Goal: Answer question/provide support: Share knowledge or assist other users

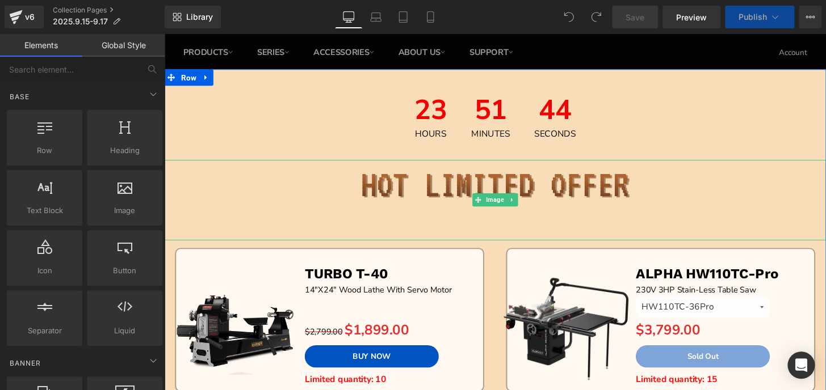
scroll to position [154, 0]
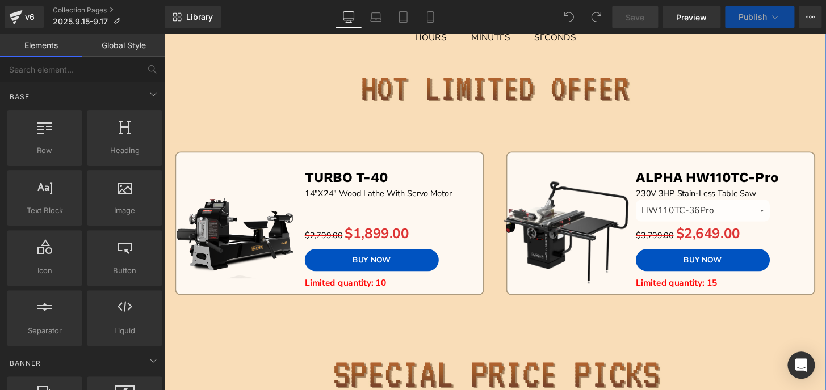
click at [373, 271] on div "BUY NOW (P) Cart Button" at bounding box center [397, 268] width 174 height 23
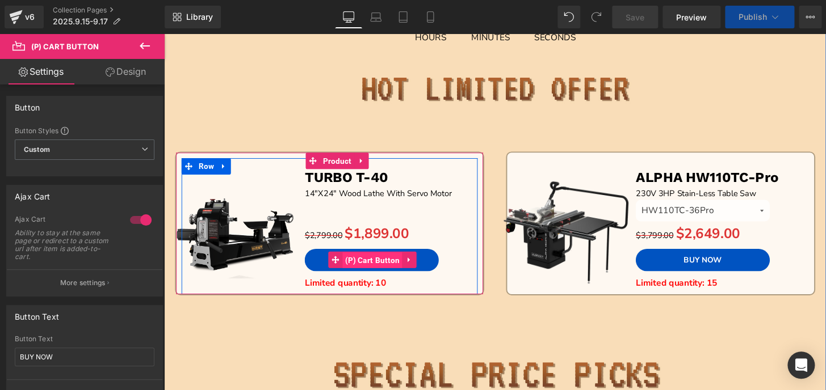
click at [373, 271] on span "(P) Cart Button" at bounding box center [380, 268] width 62 height 17
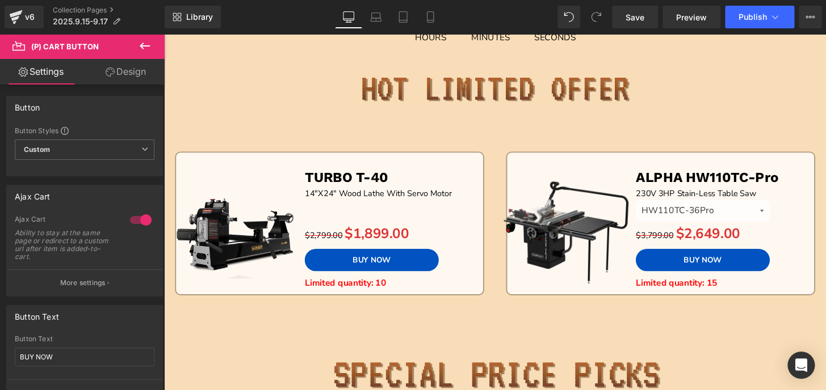
click at [146, 49] on icon at bounding box center [145, 46] width 14 height 14
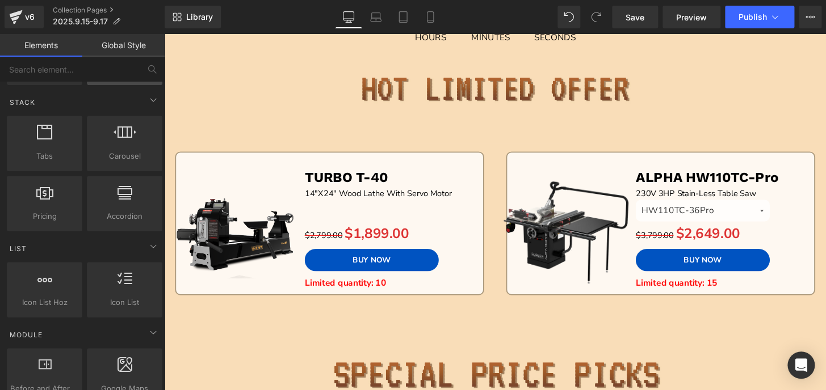
scroll to position [361, 0]
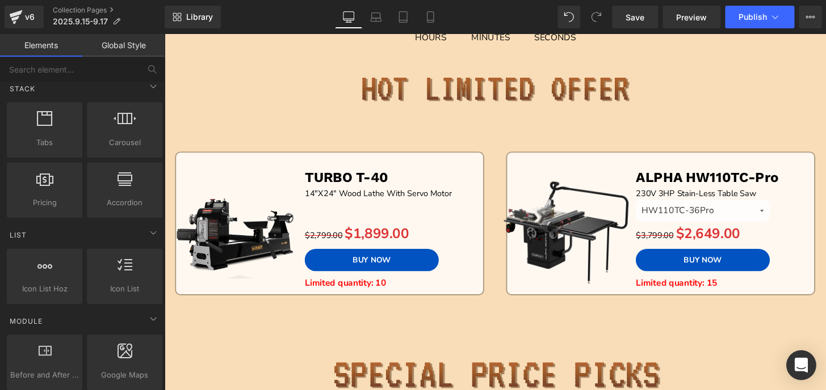
click at [795, 364] on icon "Open Intercom Messenger" at bounding box center [800, 365] width 13 height 15
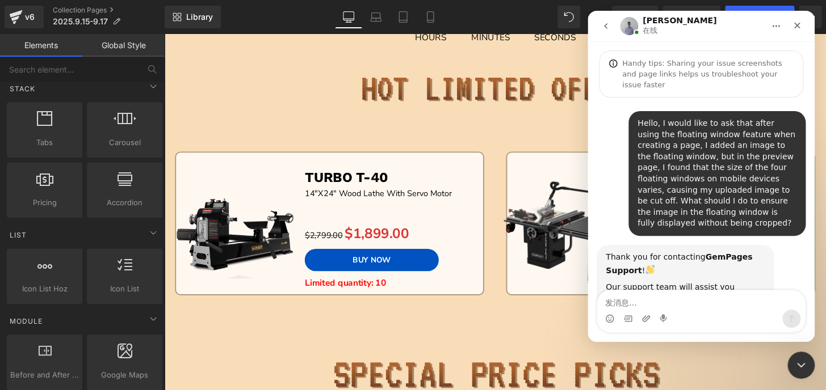
scroll to position [976, 0]
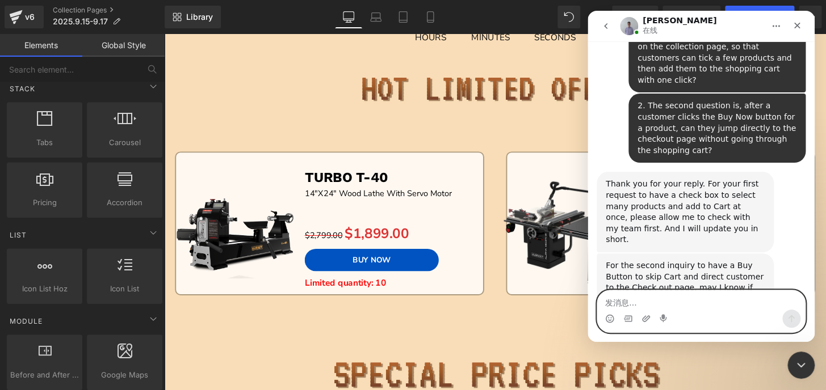
click at [710, 310] on textarea "发消息..." at bounding box center [701, 300] width 208 height 19
paste textarea "Sorry, I just realized that I was using the cart element"
type textarea "Sorry, I just realized that I was using the cart element"
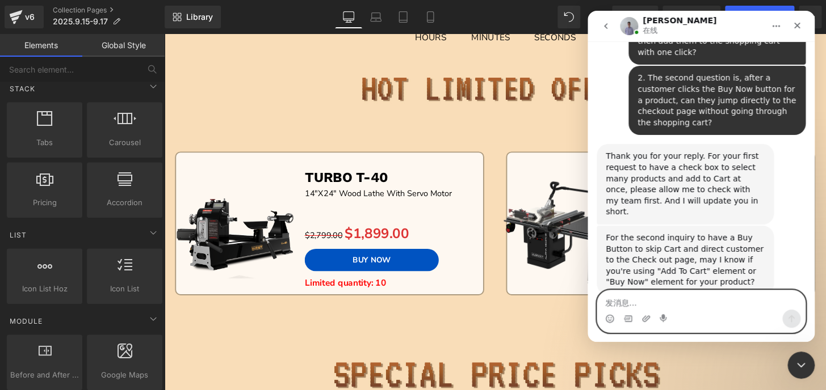
scroll to position [1013, 0]
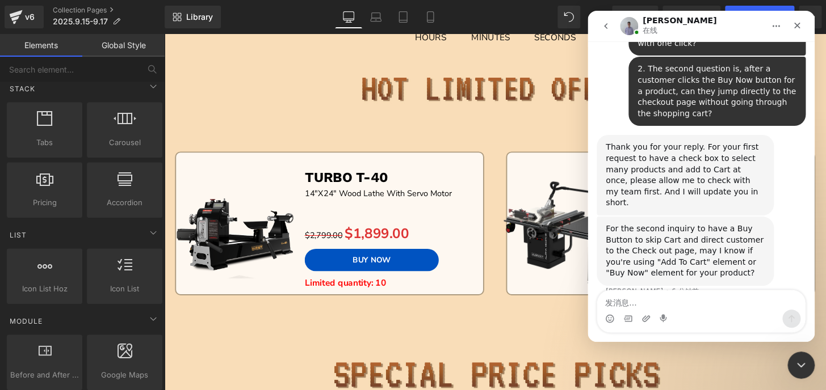
click at [91, 64] on div at bounding box center [413, 178] width 826 height 356
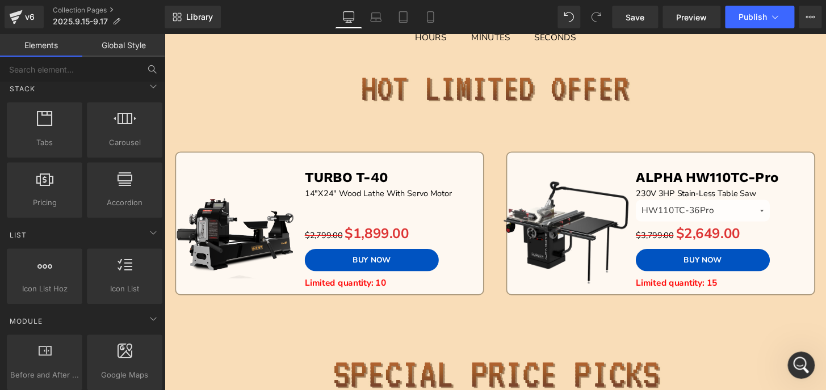
scroll to position [0, 0]
click at [69, 69] on input "text" at bounding box center [70, 69] width 140 height 25
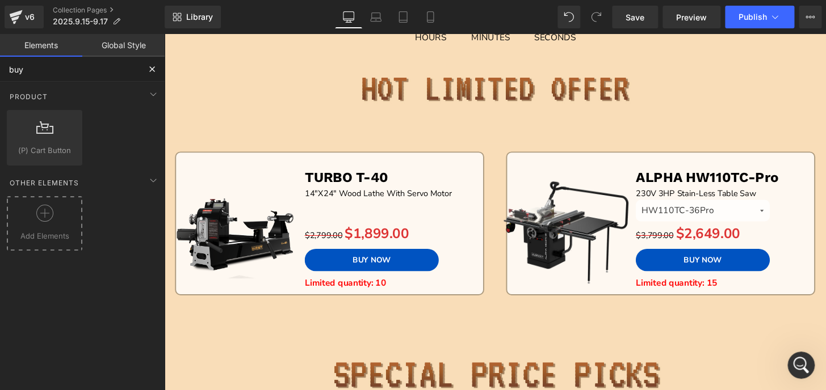
click at [50, 214] on icon at bounding box center [44, 213] width 17 height 17
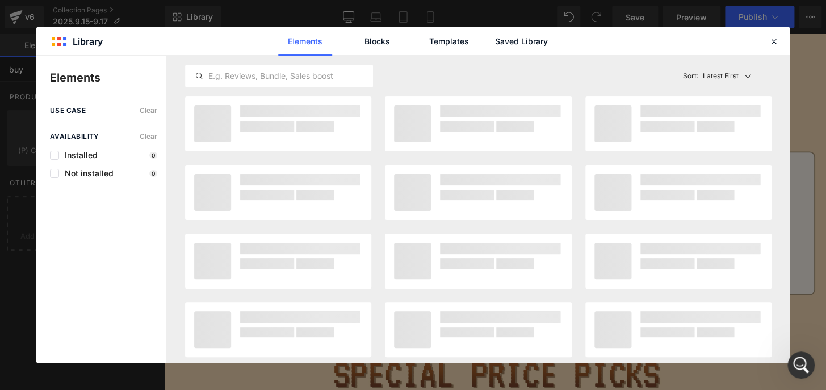
type input "buy"
click at [40, 215] on div "use case Clear Availability Clear Installed 0 Not installed 0" at bounding box center [101, 235] width 130 height 256
click at [303, 70] on input "text" at bounding box center [279, 76] width 187 height 14
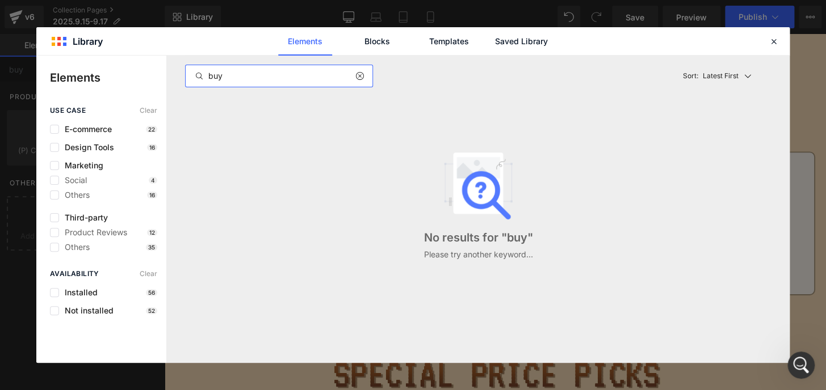
click at [263, 74] on input "buy" at bounding box center [279, 76] width 187 height 14
type input "buy now"
click at [772, 42] on icon at bounding box center [773, 41] width 10 height 10
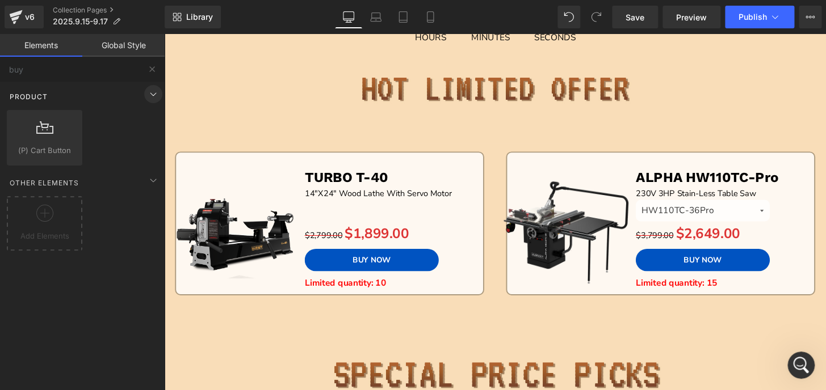
click at [146, 92] on icon at bounding box center [153, 94] width 14 height 14
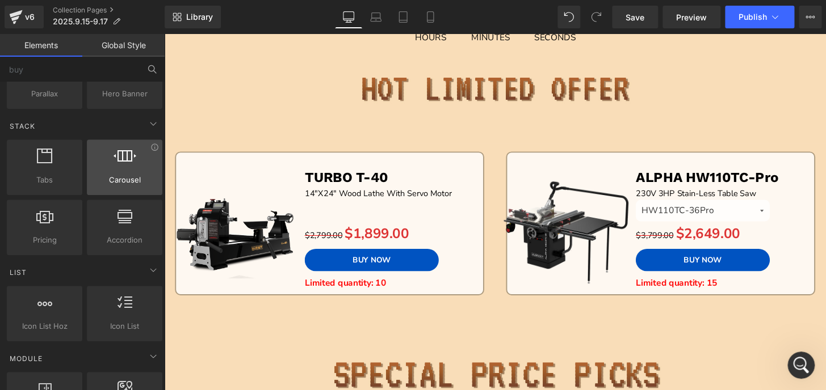
scroll to position [309, 0]
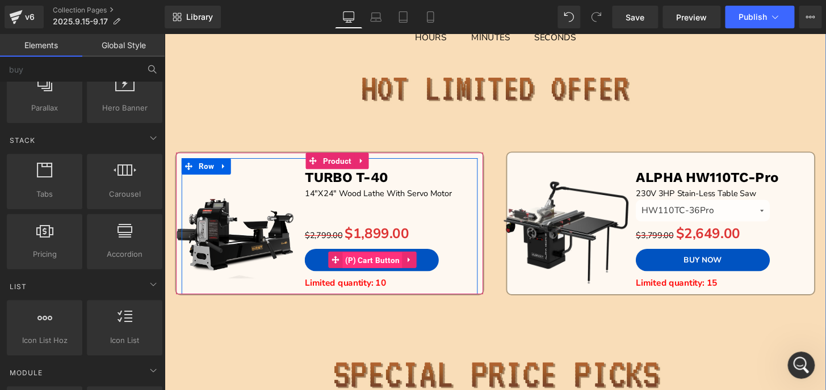
click at [379, 267] on span "(P) Cart Button" at bounding box center [380, 268] width 62 height 17
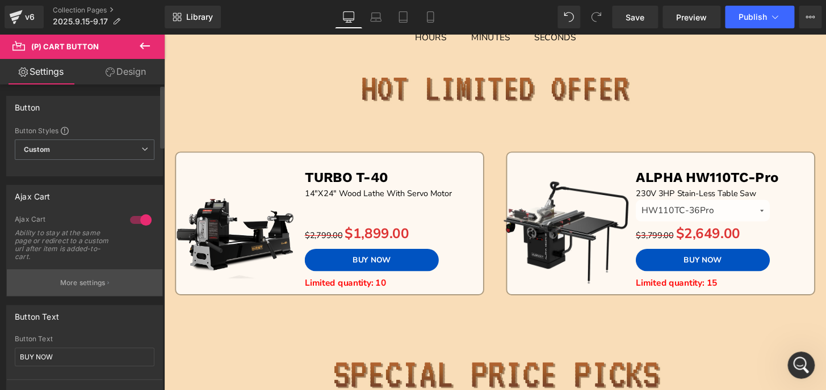
click at [96, 283] on p "More settings" at bounding box center [82, 283] width 45 height 10
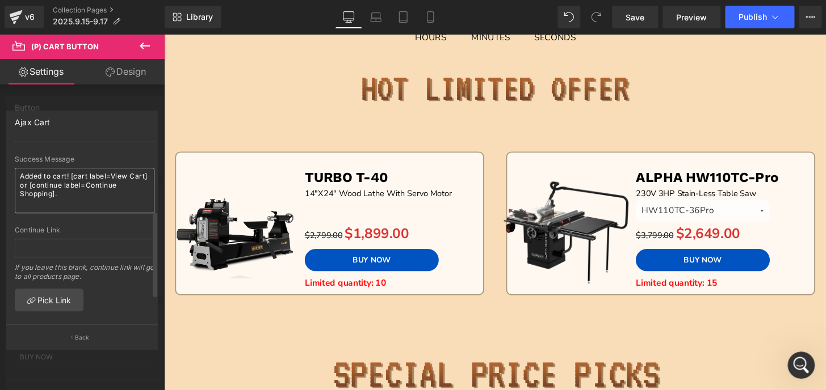
scroll to position [199, 0]
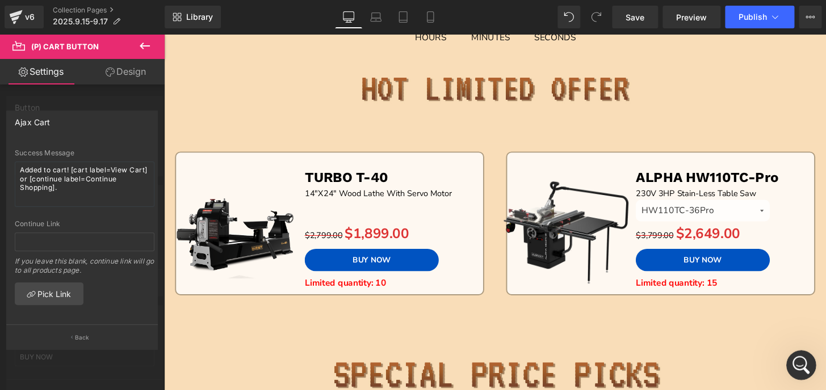
click at [801, 359] on icon "打开 Intercom Messenger" at bounding box center [799, 364] width 19 height 19
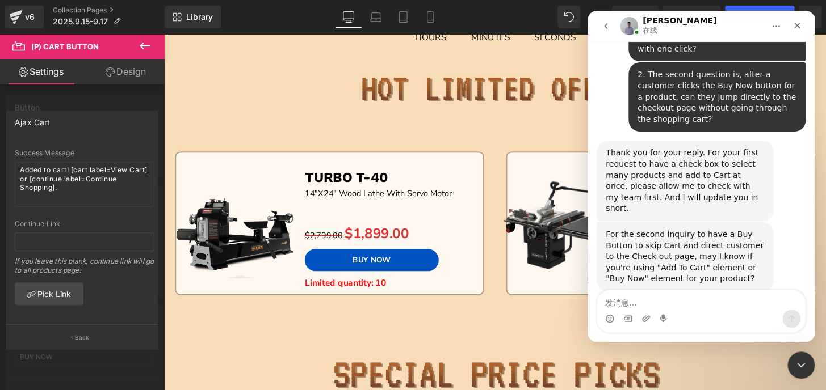
click at [148, 45] on div at bounding box center [413, 178] width 826 height 356
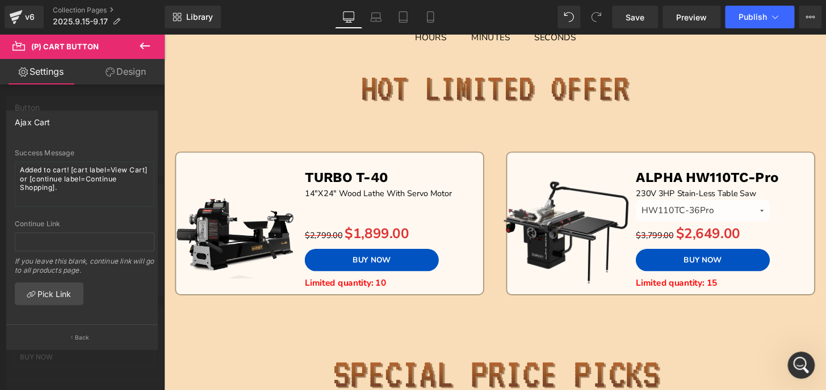
click at [146, 46] on icon at bounding box center [145, 46] width 10 height 7
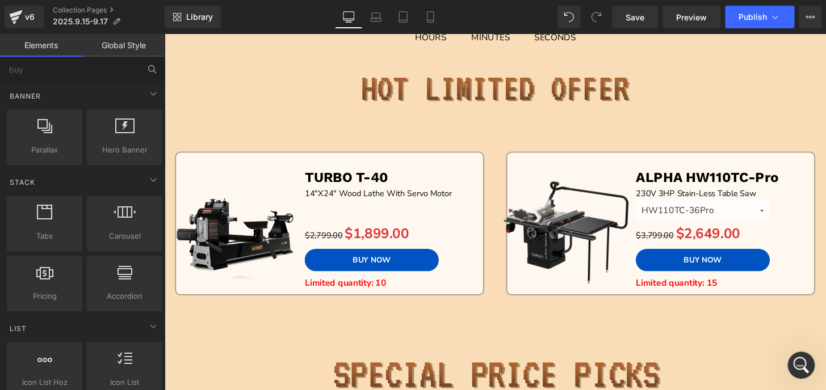
scroll to position [258, 0]
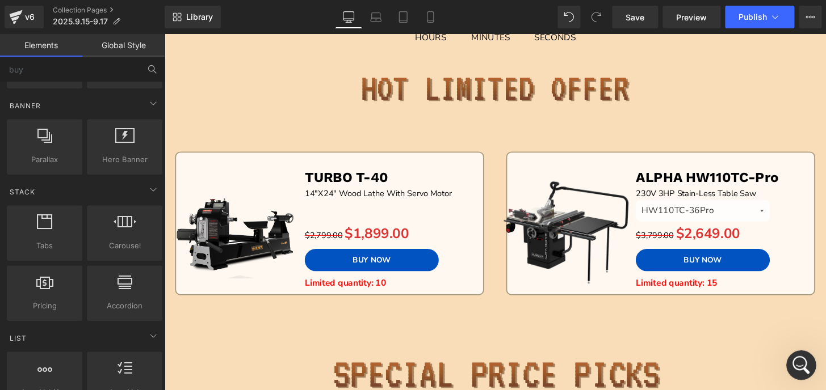
click at [796, 367] on icon "打开 Intercom Messenger" at bounding box center [799, 364] width 19 height 19
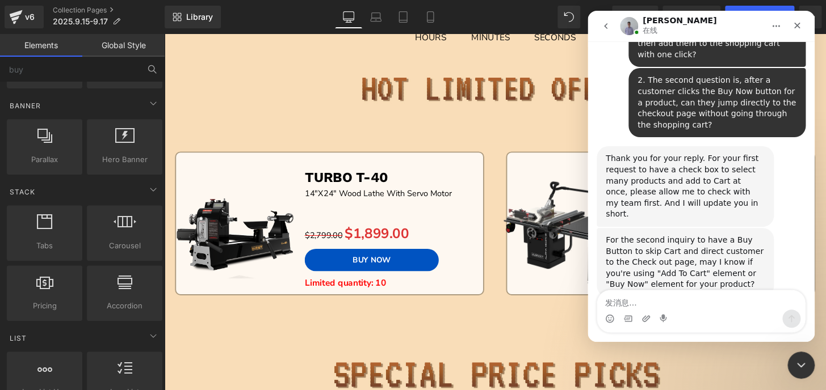
scroll to position [1013, 0]
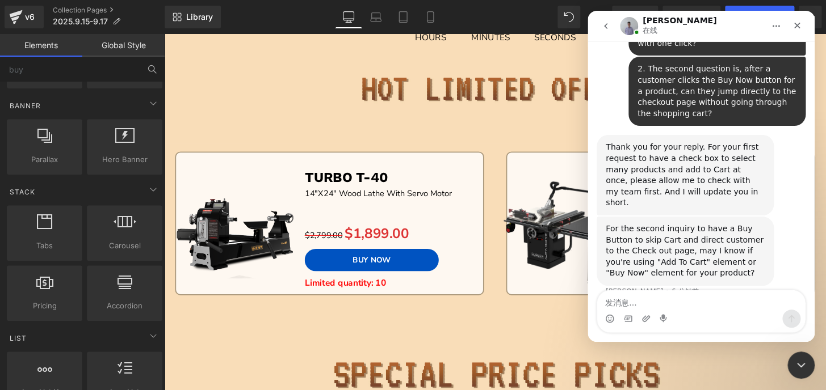
click at [706, 304] on textarea "发消息..." at bounding box center [701, 300] width 208 height 19
type textarea "Do you have the Buy Now Button?"
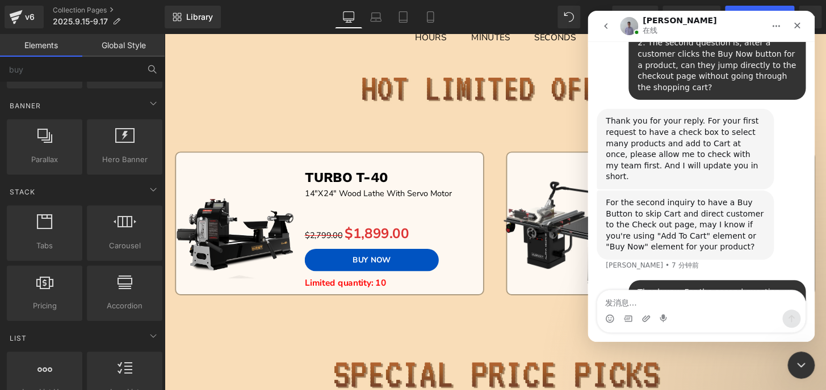
scroll to position [1039, 0]
click at [217, 96] on div at bounding box center [413, 178] width 826 height 356
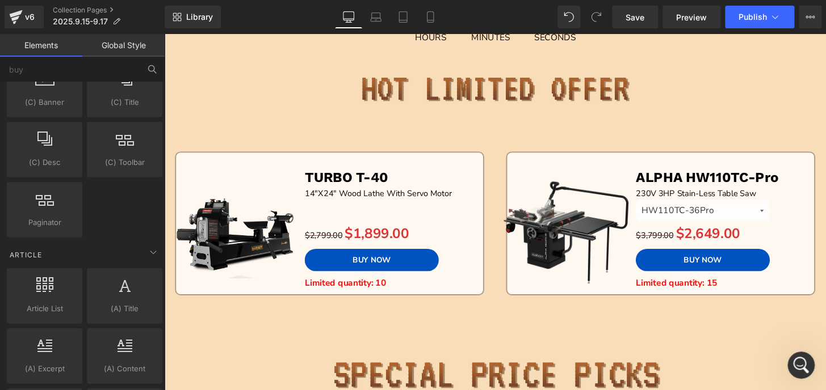
scroll to position [1392, 0]
click at [793, 350] on html at bounding box center [799, 363] width 27 height 27
click at [804, 363] on icon "打开 Intercom Messenger" at bounding box center [799, 364] width 19 height 19
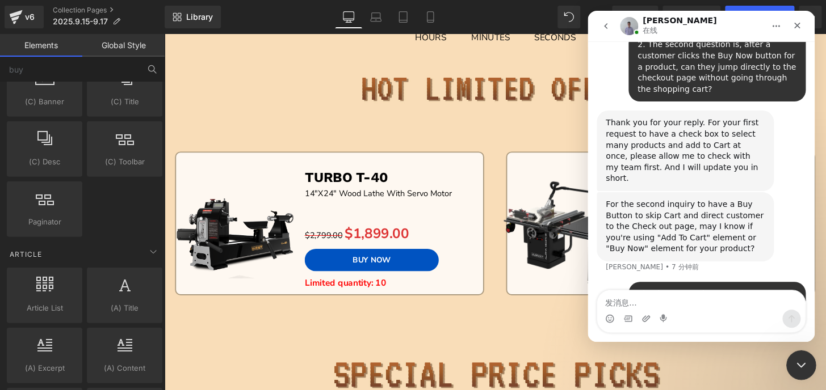
scroll to position [1039, 0]
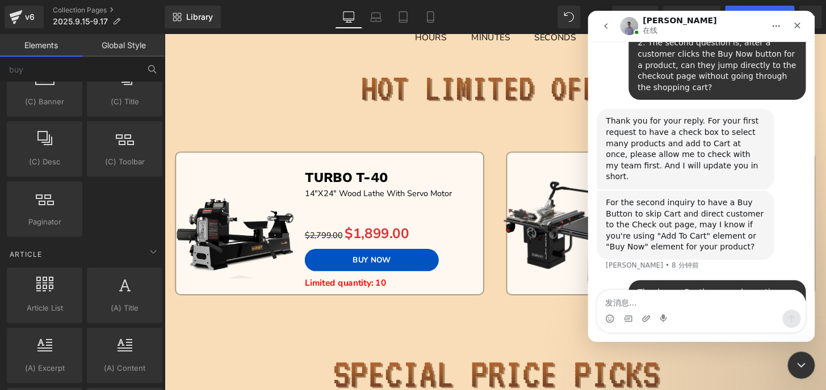
click at [123, 226] on div at bounding box center [413, 178] width 826 height 356
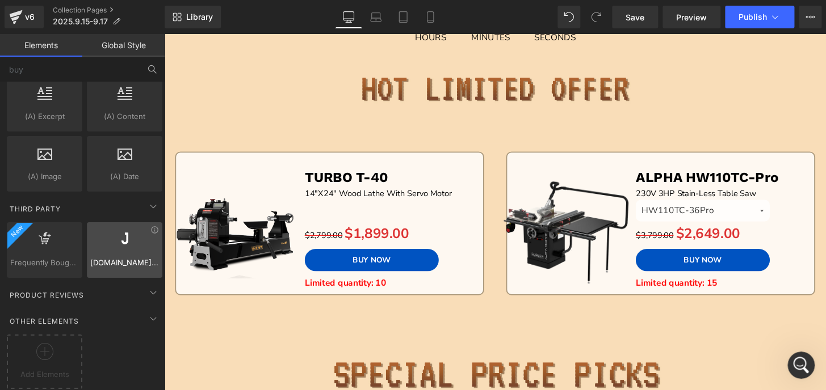
scroll to position [1651, 0]
click at [127, 288] on div "Product Reviews" at bounding box center [85, 295] width 160 height 23
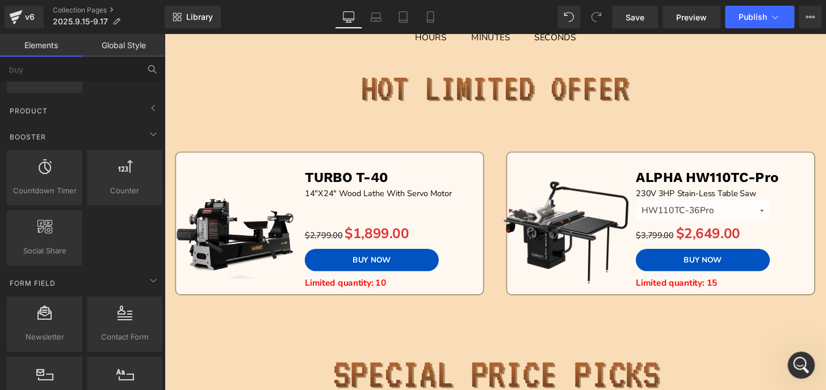
scroll to position [877, 0]
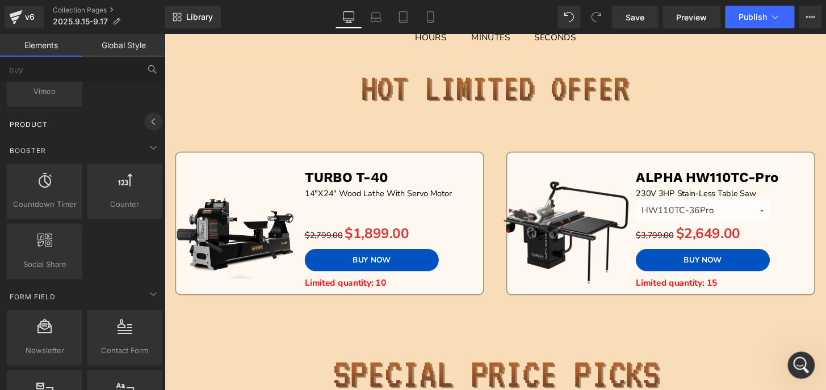
click at [151, 119] on icon at bounding box center [152, 122] width 3 height 6
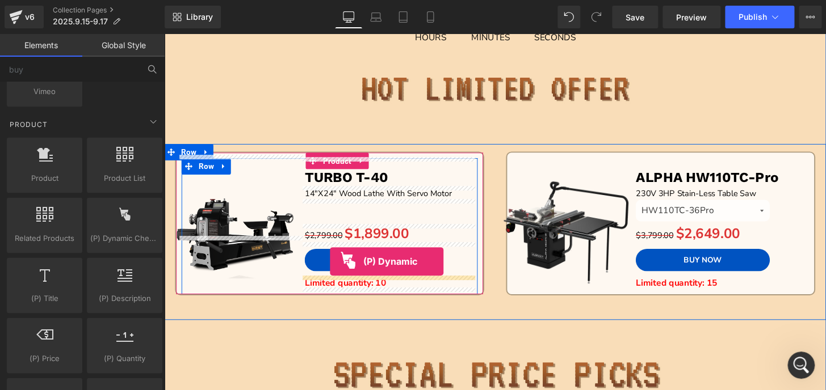
drag, startPoint x: 280, startPoint y: 267, endPoint x: 336, endPoint y: 270, distance: 55.7
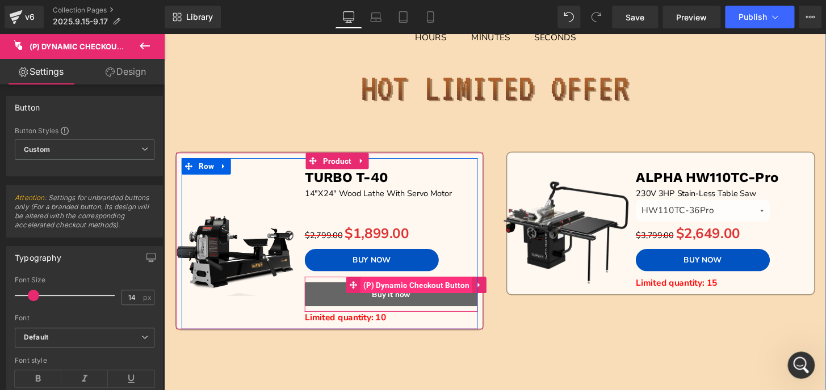
click at [394, 292] on span "(P) Dynamic Checkout Button" at bounding box center [426, 295] width 116 height 17
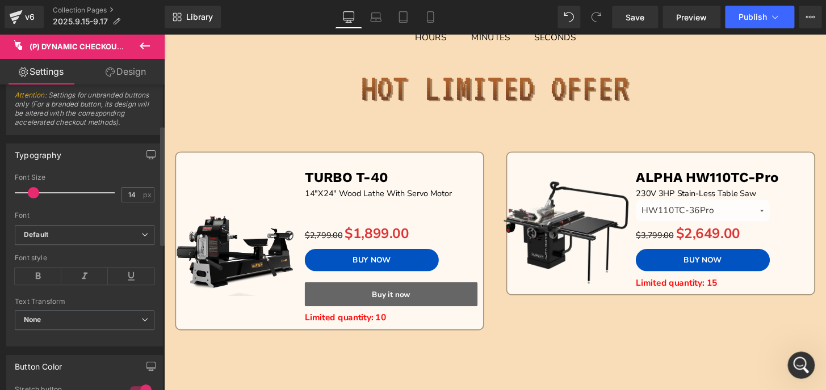
scroll to position [154, 0]
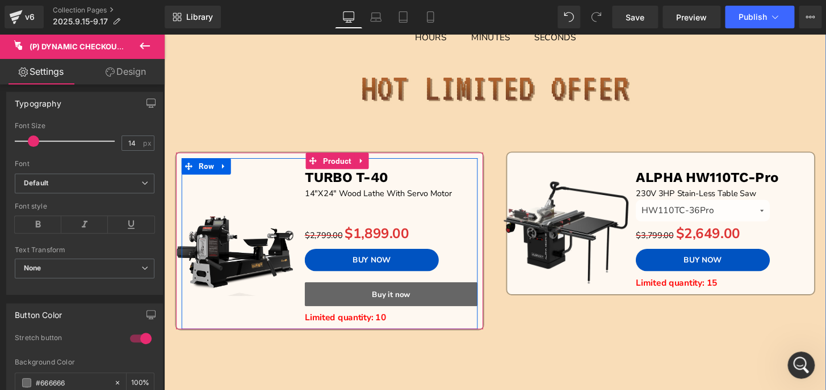
drag, startPoint x: 390, startPoint y: 278, endPoint x: 384, endPoint y: 270, distance: 9.8
click at [390, 278] on button "BUY NOW" at bounding box center [379, 268] width 138 height 23
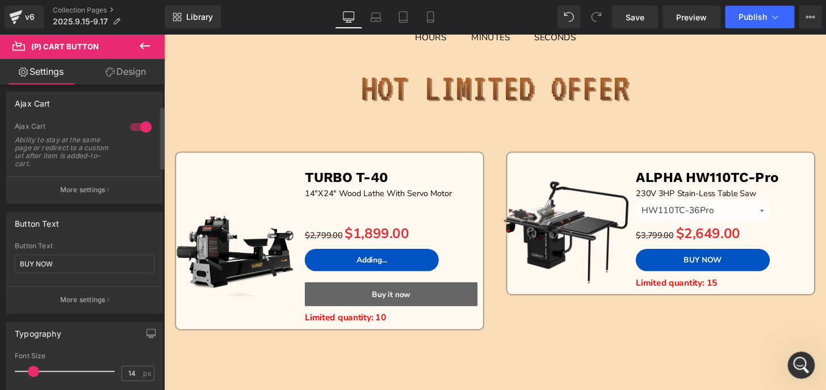
scroll to position [103, 0]
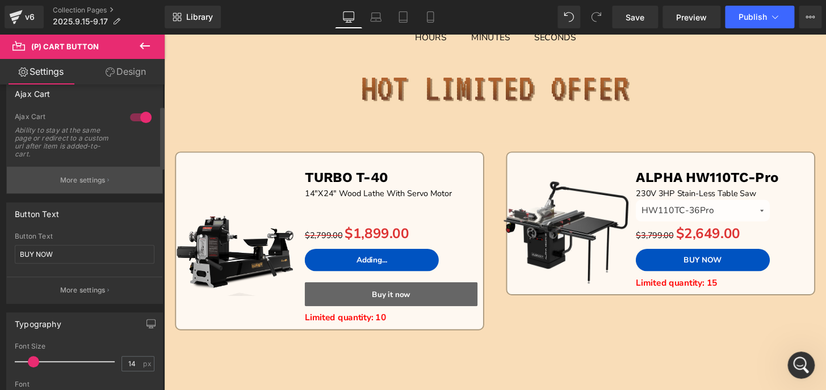
click at [74, 187] on button "More settings" at bounding box center [84, 180] width 155 height 27
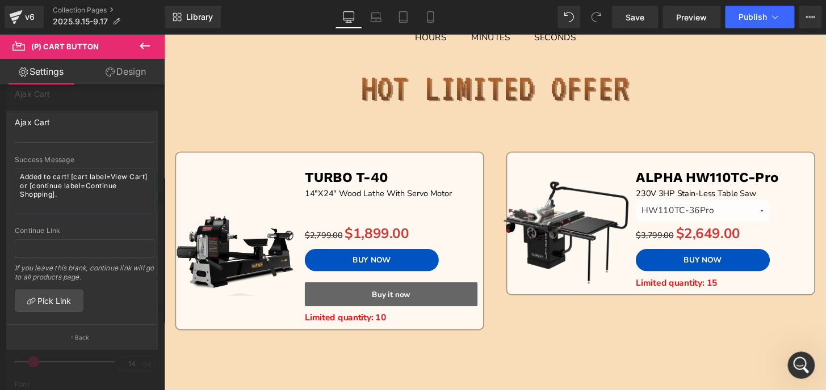
scroll to position [199, 0]
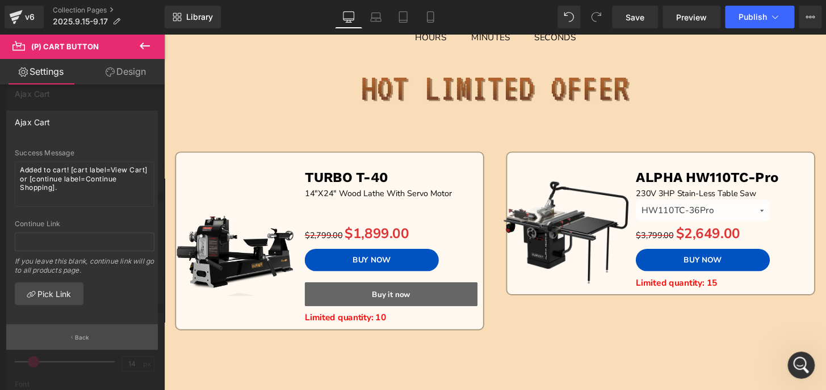
click at [85, 334] on p "Back" at bounding box center [82, 338] width 15 height 9
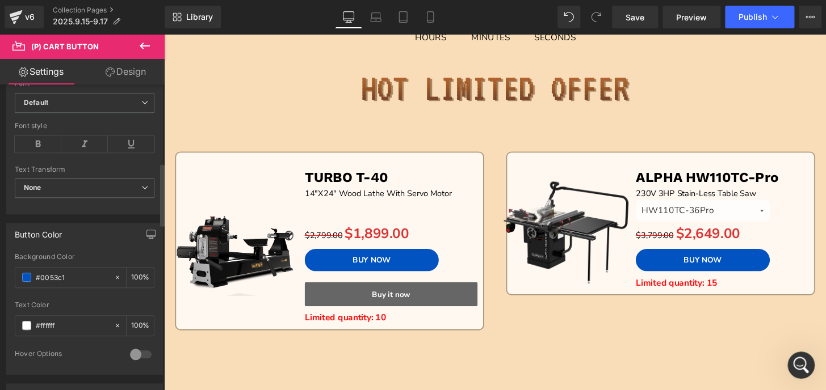
scroll to position [412, 0]
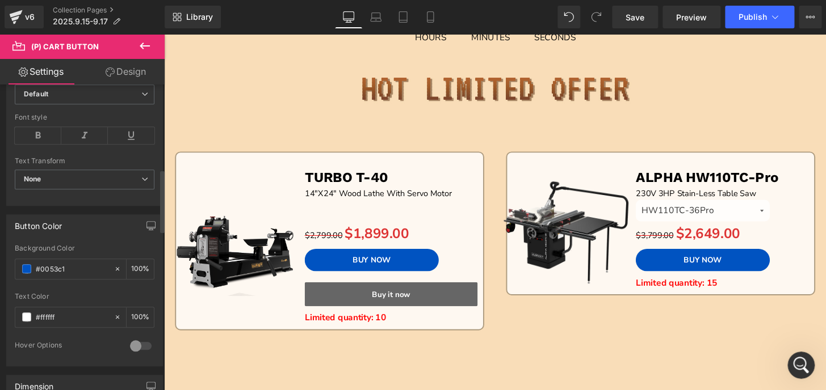
drag, startPoint x: 79, startPoint y: 263, endPoint x: 0, endPoint y: 263, distance: 78.9
click at [0, 263] on div "Button Color rgb(0, 83, 193) Background Color #0053c1 100 % #ffffff Text Color …" at bounding box center [85, 286] width 170 height 161
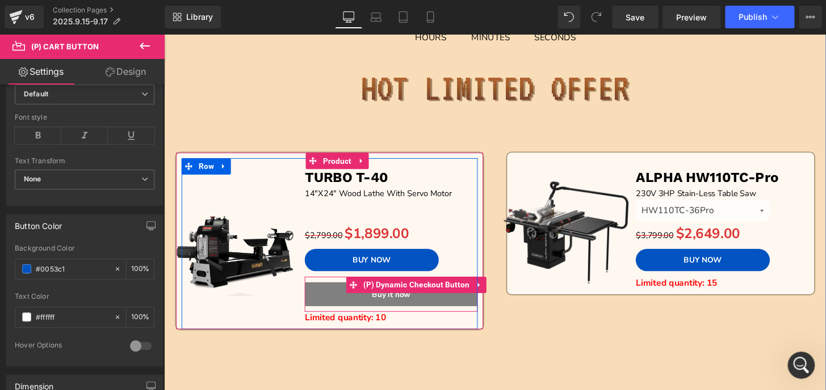
drag, startPoint x: 376, startPoint y: 297, endPoint x: 311, endPoint y: 300, distance: 64.8
click at [376, 297] on span "(P) Dynamic Checkout Button" at bounding box center [426, 294] width 116 height 17
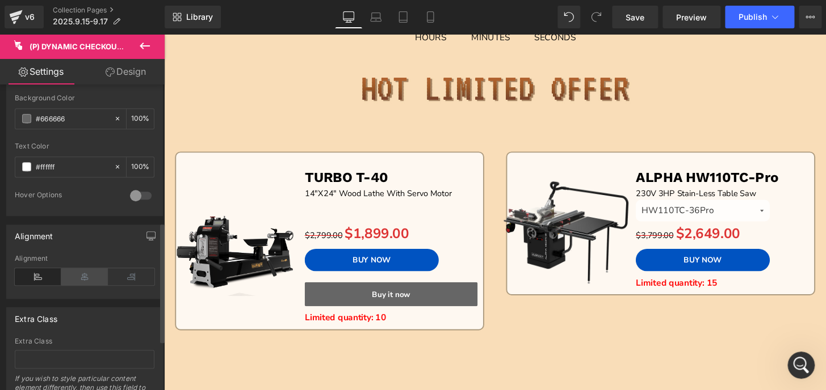
scroll to position [323, 0]
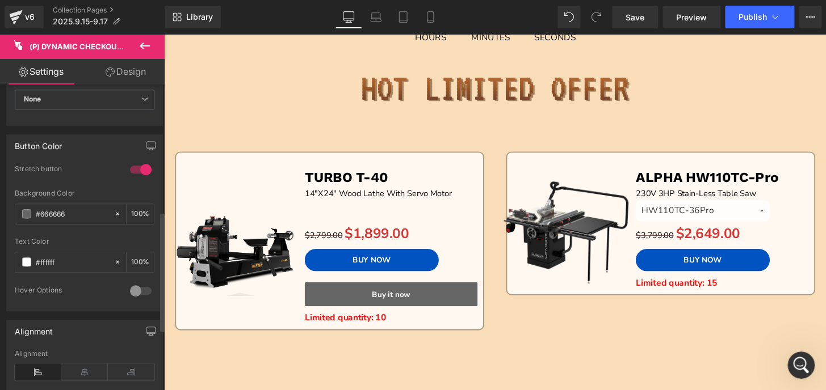
drag, startPoint x: 73, startPoint y: 214, endPoint x: 0, endPoint y: 212, distance: 73.2
click at [0, 212] on div "Button Color 1 Stretch button #666666 Background Color #666666 100 % #ffffff Te…" at bounding box center [85, 219] width 170 height 186
paste input "0053c1"
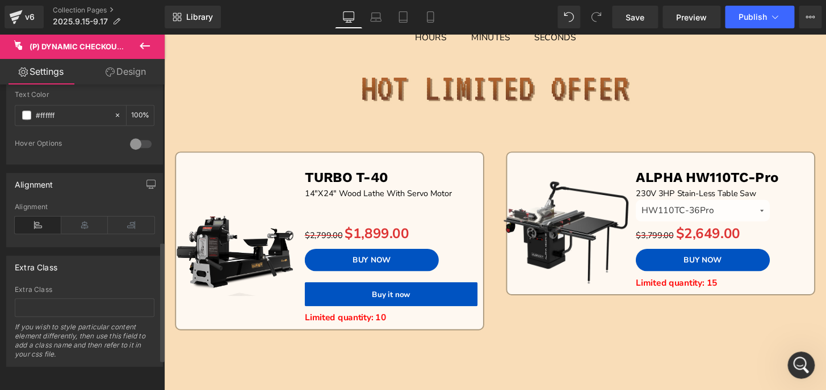
scroll to position [478, 0]
type input "#0053c1"
click at [133, 135] on div at bounding box center [140, 144] width 27 height 18
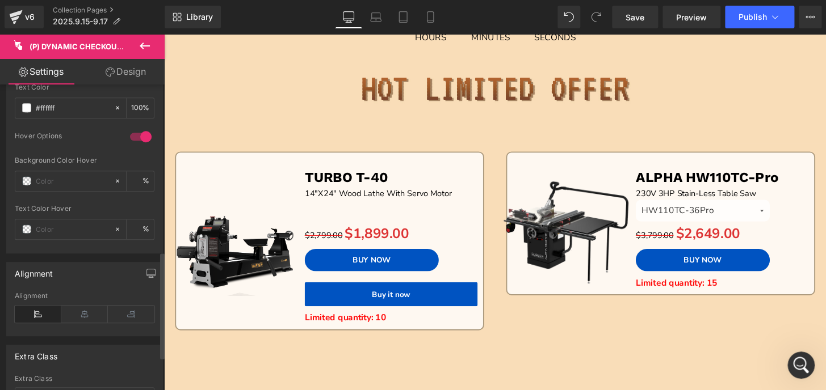
click at [133, 134] on div at bounding box center [140, 137] width 27 height 18
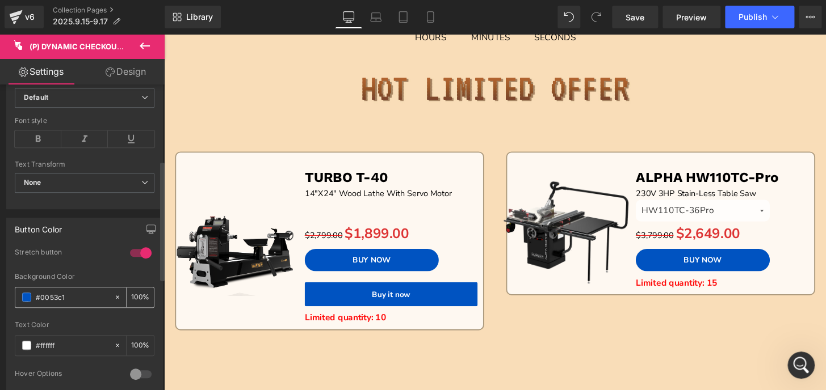
scroll to position [117, 0]
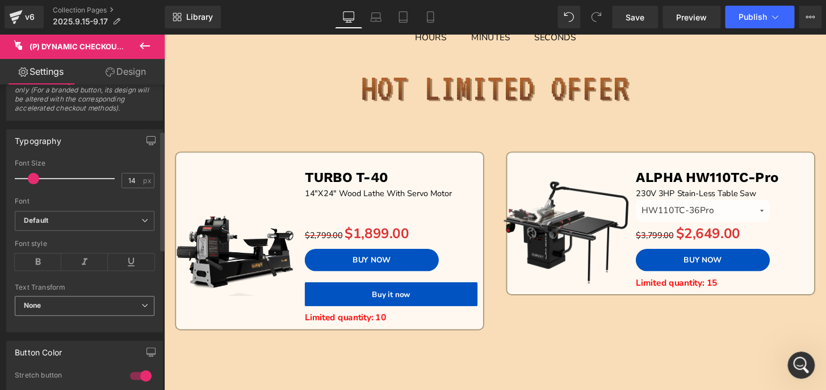
click at [62, 300] on span "None" at bounding box center [85, 306] width 140 height 20
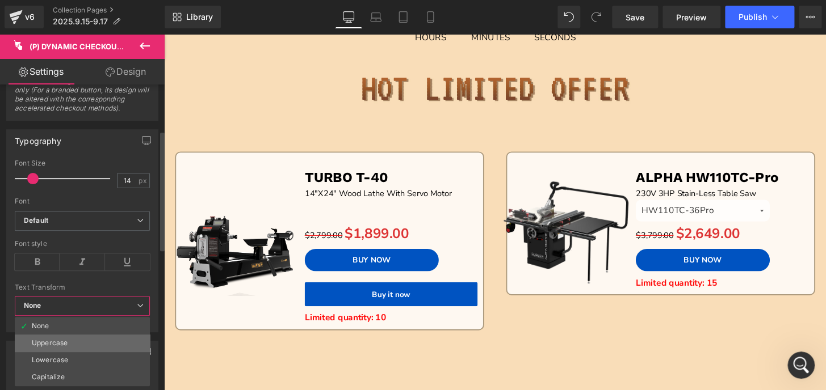
click at [68, 348] on li "Uppercase" at bounding box center [82, 343] width 135 height 17
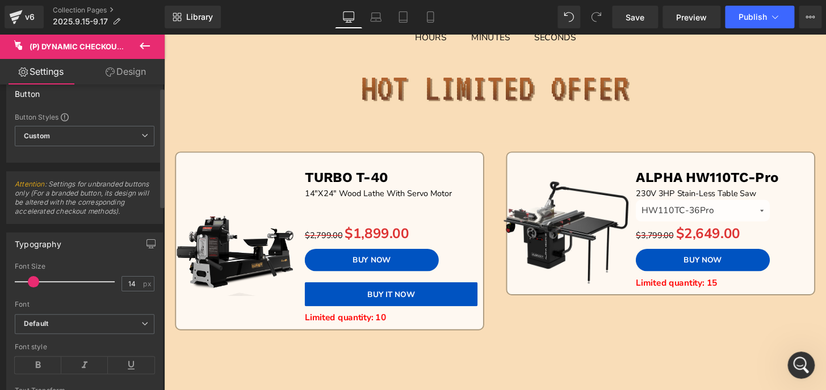
scroll to position [0, 0]
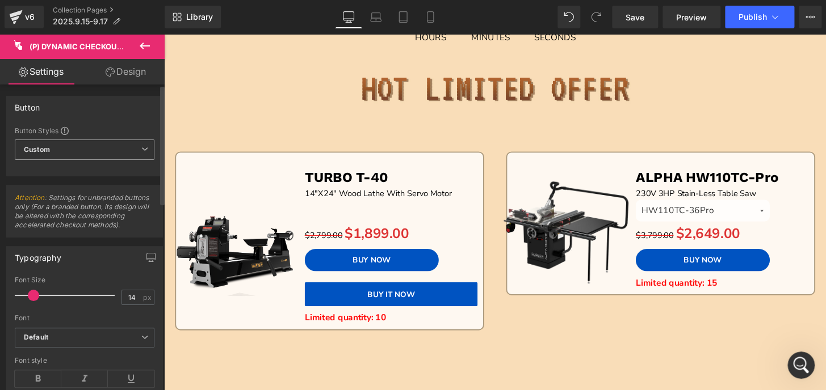
click at [120, 142] on span "Custom Setup Global Style" at bounding box center [85, 150] width 140 height 20
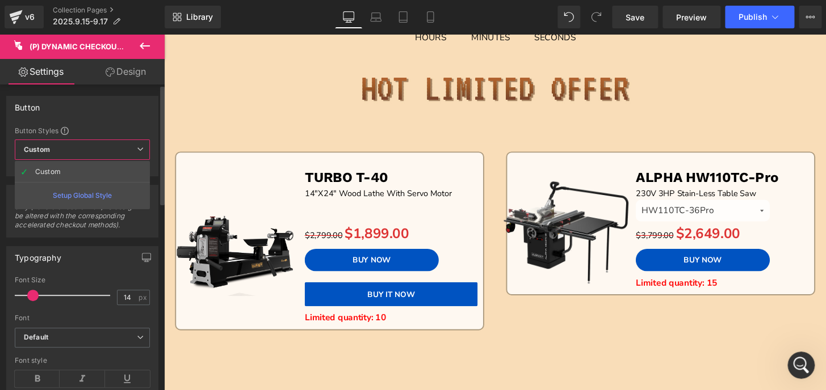
click at [120, 142] on span "Custom Setup Global Style" at bounding box center [82, 150] width 135 height 20
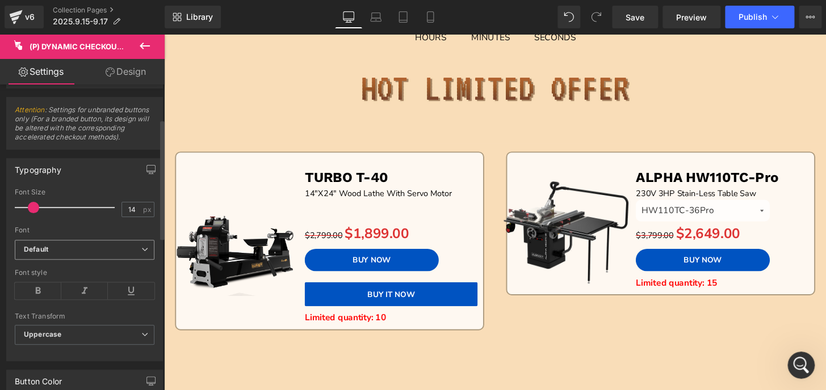
scroll to position [103, 0]
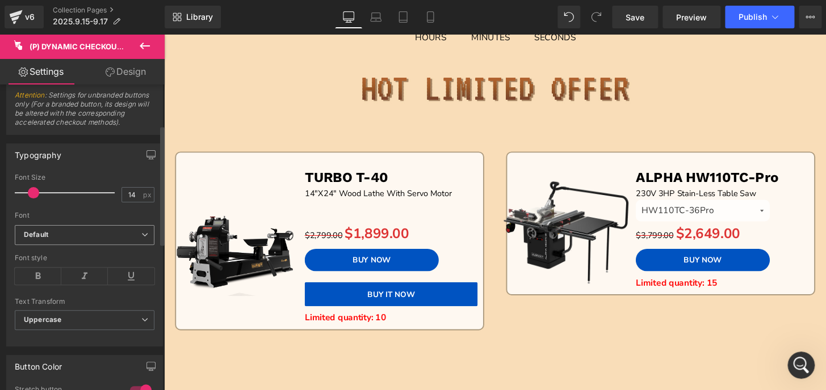
click at [83, 237] on b "Default" at bounding box center [82, 235] width 117 height 10
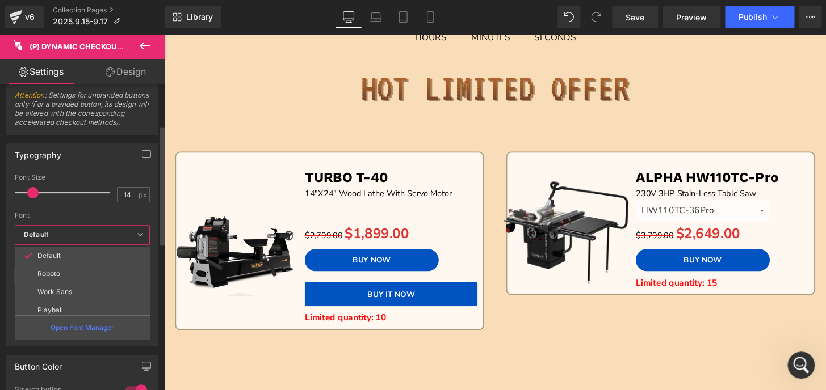
click at [83, 237] on b "Default" at bounding box center [80, 235] width 113 height 10
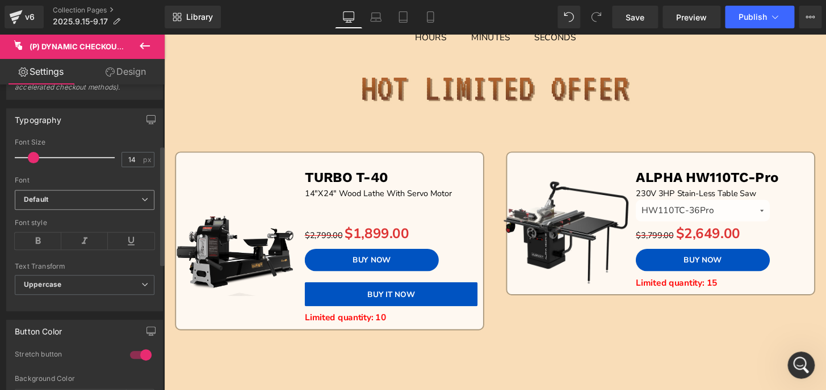
scroll to position [154, 0]
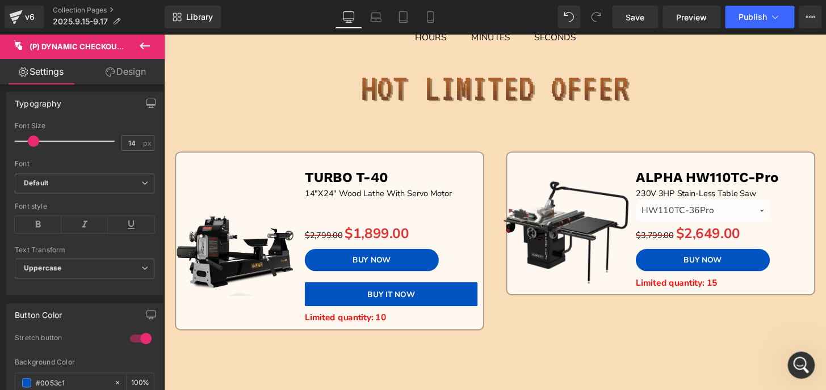
drag, startPoint x: 128, startPoint y: 67, endPoint x: 57, endPoint y: 253, distance: 199.4
click at [129, 67] on link "Design" at bounding box center [126, 72] width 82 height 26
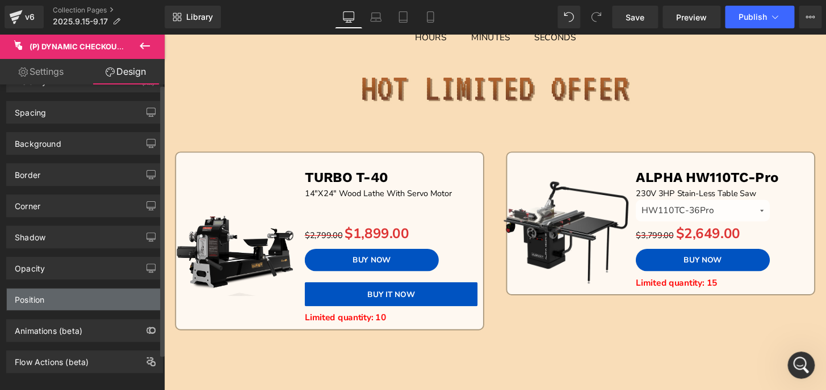
scroll to position [40, 0]
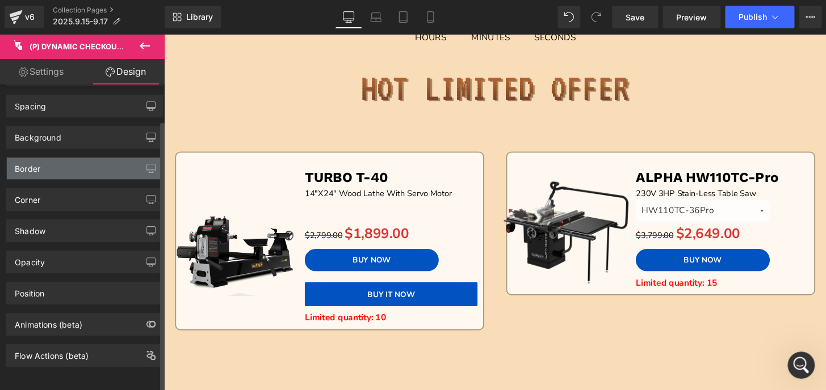
click at [73, 162] on div "Border" at bounding box center [84, 169] width 155 height 22
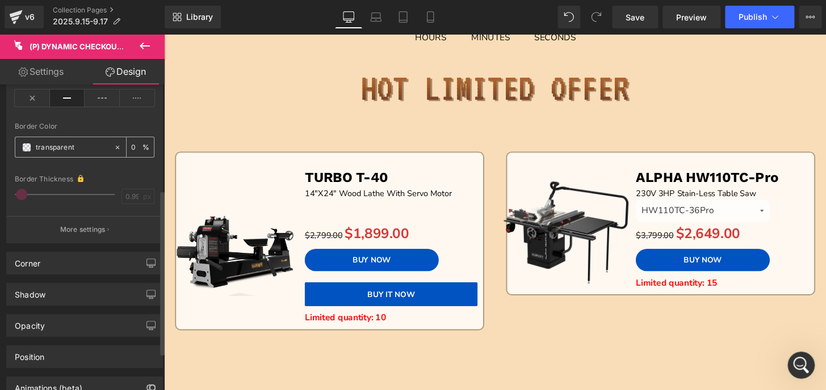
scroll to position [195, 0]
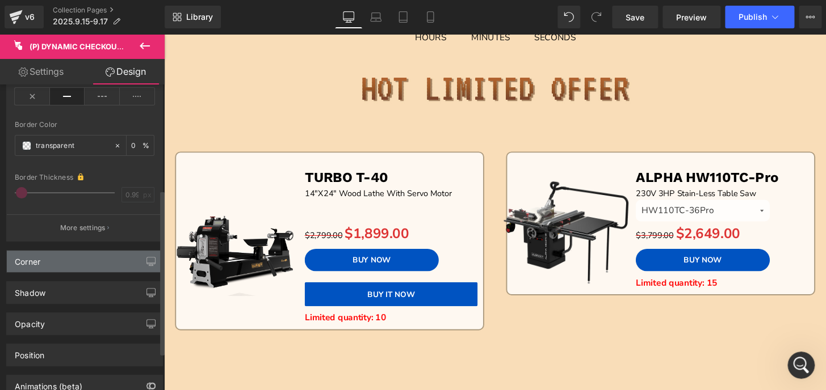
click at [56, 255] on div "Corner" at bounding box center [84, 262] width 155 height 22
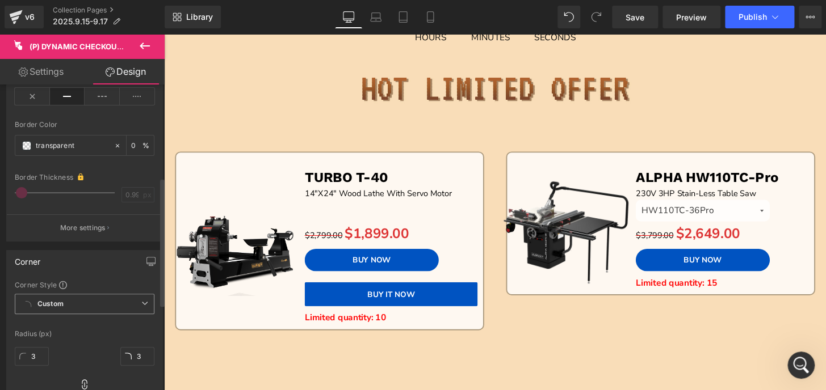
scroll to position [247, 0]
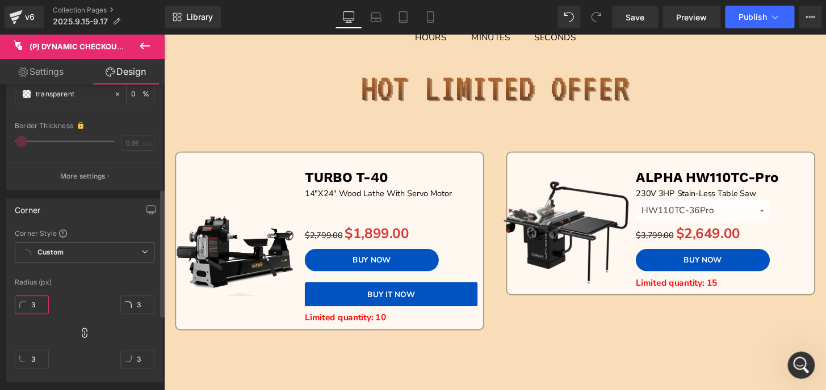
drag, startPoint x: 41, startPoint y: 304, endPoint x: 17, endPoint y: 303, distance: 23.8
click at [17, 303] on input "3" at bounding box center [32, 305] width 34 height 19
drag, startPoint x: 39, startPoint y: 301, endPoint x: 20, endPoint y: 302, distance: 19.3
click at [20, 302] on input "15" at bounding box center [32, 305] width 34 height 19
type input "25"
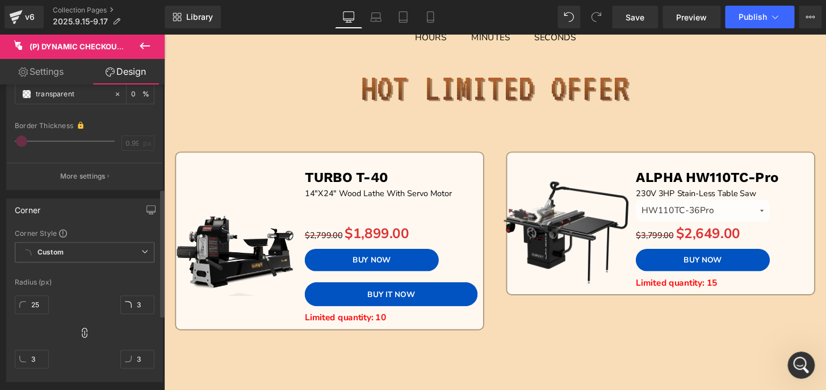
click at [96, 288] on div "Corner Style Custom Custom Setup Global Style Custom Setup Global Style Radius …" at bounding box center [84, 305] width 155 height 153
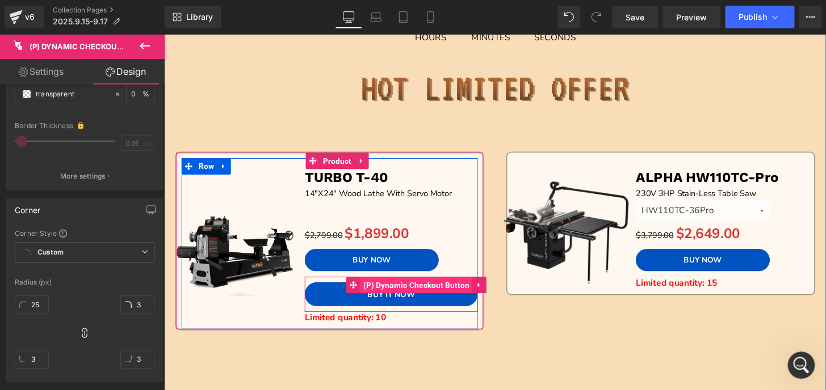
click at [464, 302] on span "(P) Dynamic Checkout Button" at bounding box center [426, 295] width 116 height 17
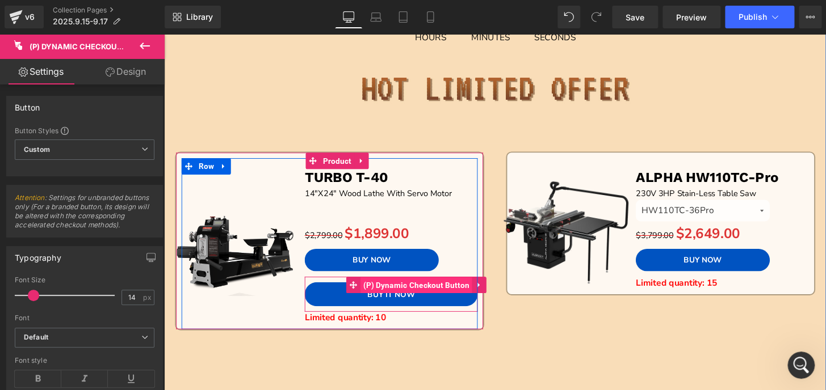
click at [400, 294] on span "(P) Dynamic Checkout Button" at bounding box center [426, 295] width 116 height 17
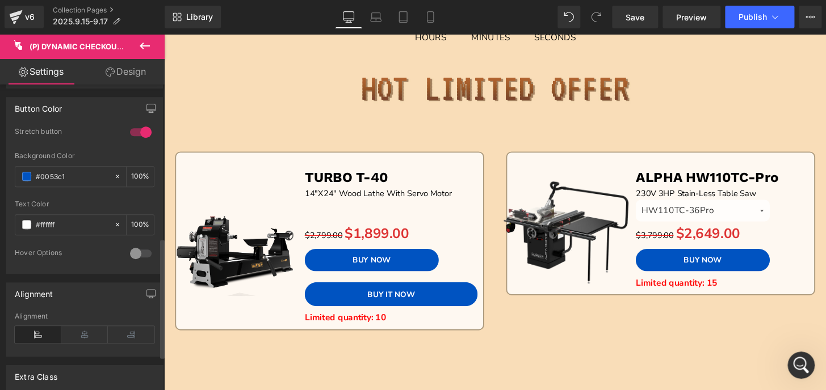
scroll to position [412, 0]
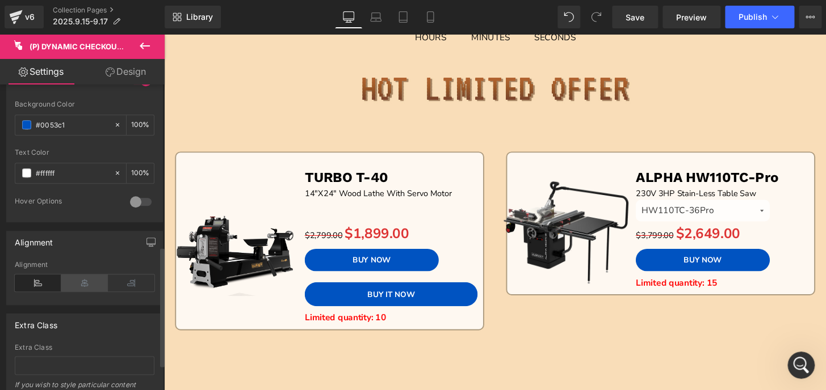
click at [85, 278] on icon at bounding box center [84, 283] width 47 height 17
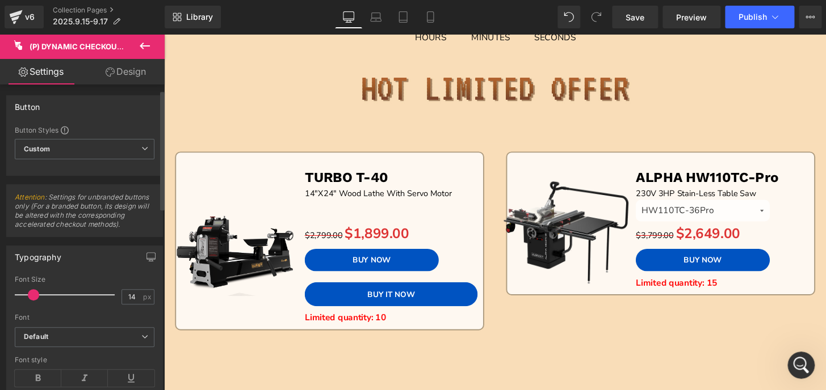
scroll to position [0, 0]
click at [113, 144] on span "Custom Setup Global Style" at bounding box center [85, 150] width 140 height 20
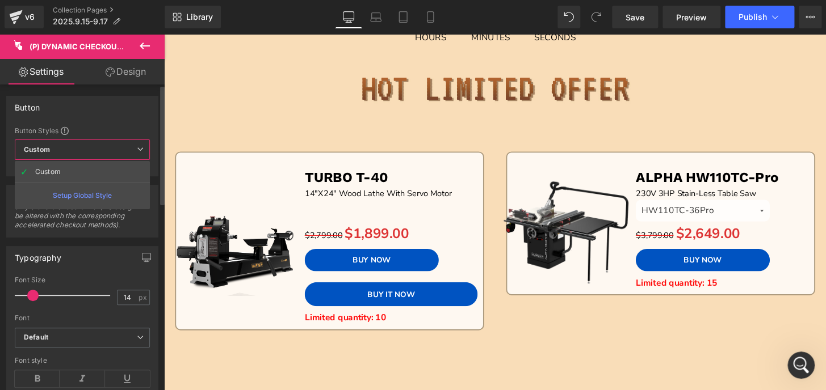
click at [113, 159] on span "Custom Setup Global Style" at bounding box center [82, 150] width 135 height 20
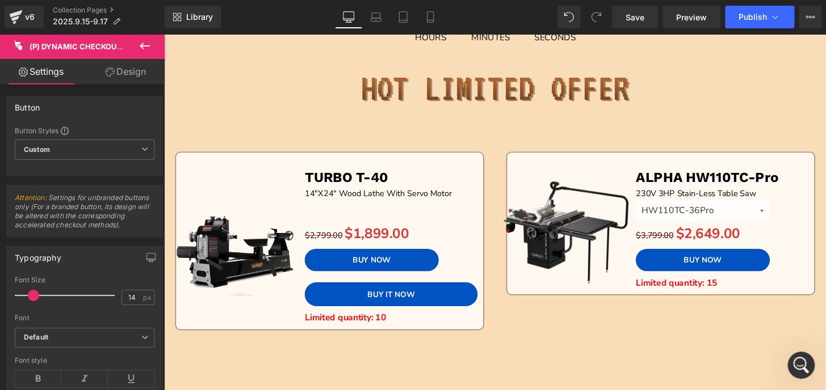
click at [136, 73] on link "Design" at bounding box center [126, 72] width 82 height 26
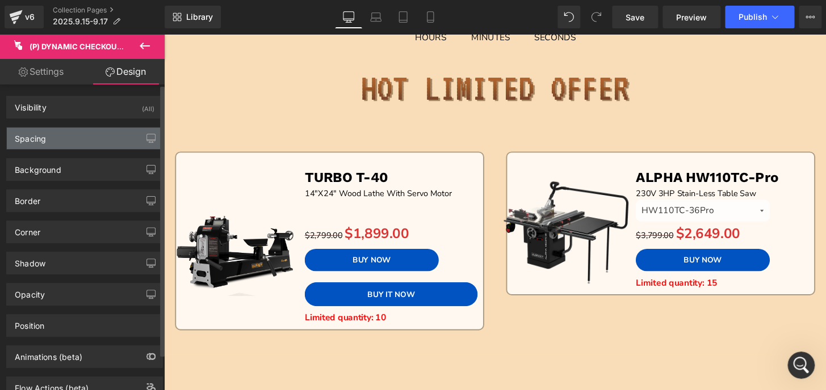
click at [63, 138] on div "Spacing" at bounding box center [84, 139] width 155 height 22
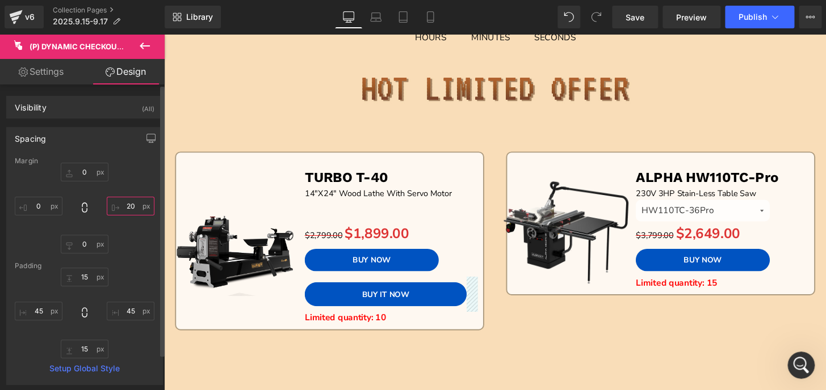
click at [136, 205] on input "20" at bounding box center [131, 206] width 48 height 19
click at [136, 205] on input "50" at bounding box center [131, 206] width 48 height 19
click at [136, 205] on input "40" at bounding box center [131, 206] width 48 height 19
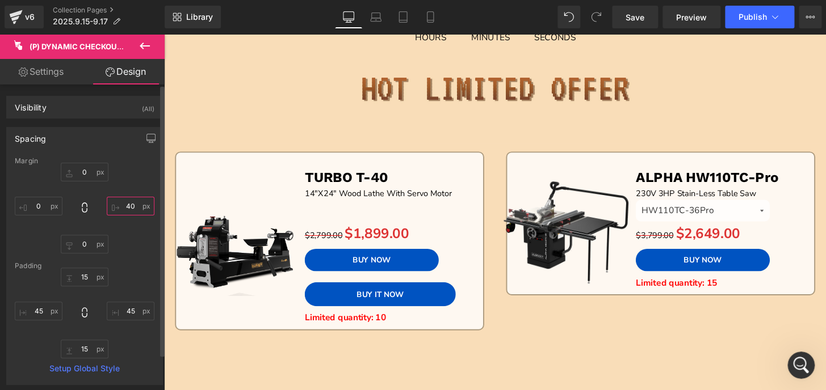
click at [136, 205] on input "40" at bounding box center [131, 206] width 48 height 19
drag, startPoint x: 134, startPoint y: 205, endPoint x: 106, endPoint y: 204, distance: 28.4
click at [107, 204] on input "20" at bounding box center [131, 206] width 48 height 19
type input "70"
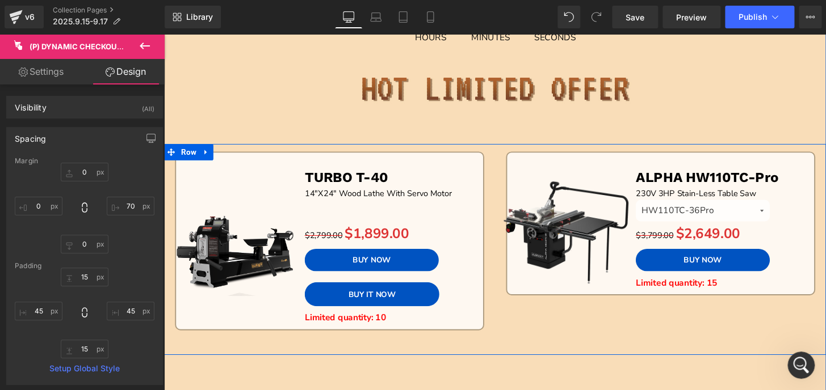
click at [513, 356] on div "Sale Off (P) Image TURBO T-40 Text Block 14"X24" Wood Lathe With Servo Motor Te…" at bounding box center [507, 257] width 687 height 219
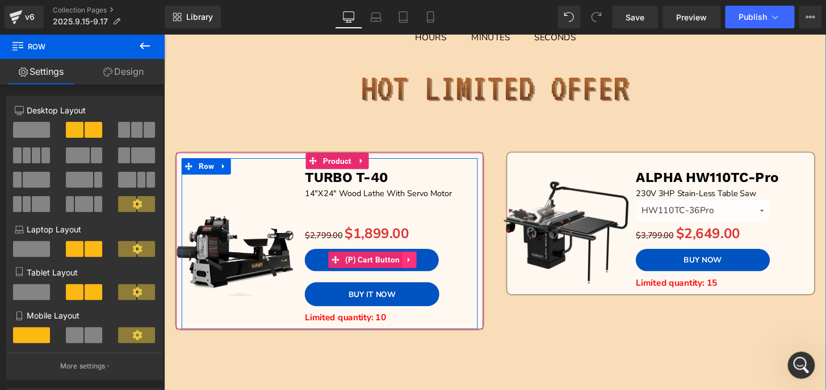
click at [414, 268] on icon at bounding box center [418, 268] width 8 height 9
click at [422, 270] on icon at bounding box center [426, 268] width 8 height 9
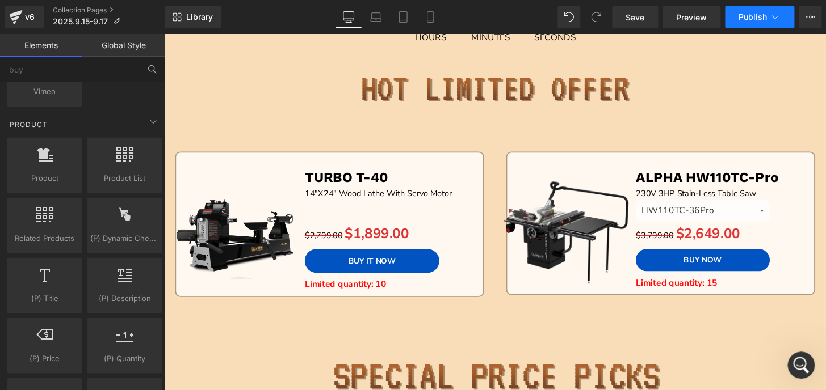
click at [742, 12] on span "Publish" at bounding box center [752, 16] width 28 height 9
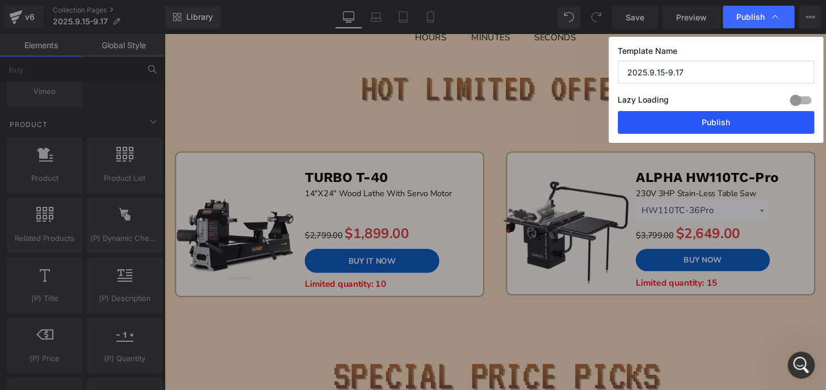
drag, startPoint x: 741, startPoint y: 120, endPoint x: 684, endPoint y: 40, distance: 98.4
click at [741, 120] on button "Publish" at bounding box center [715, 122] width 196 height 23
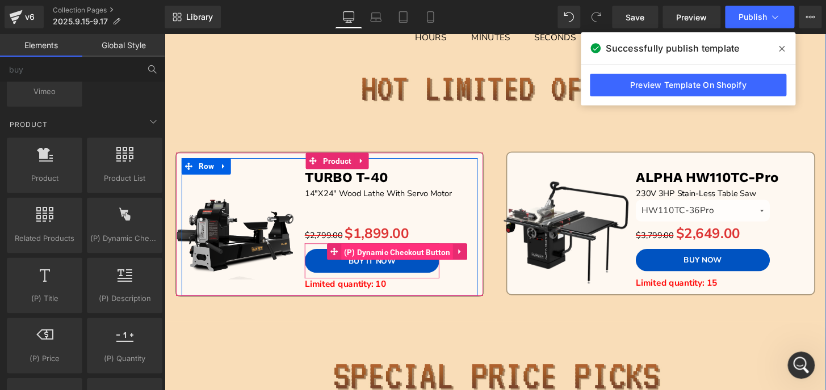
click at [376, 259] on span "(P) Dynamic Checkout Button" at bounding box center [406, 260] width 116 height 17
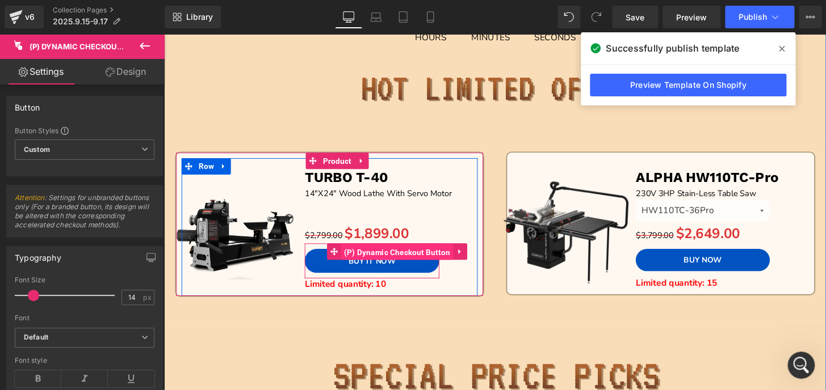
click at [387, 258] on span "(P) Dynamic Checkout Button" at bounding box center [406, 260] width 116 height 17
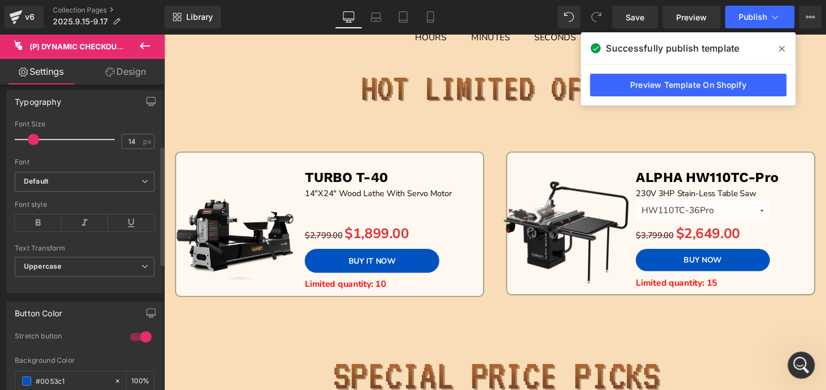
scroll to position [154, 0]
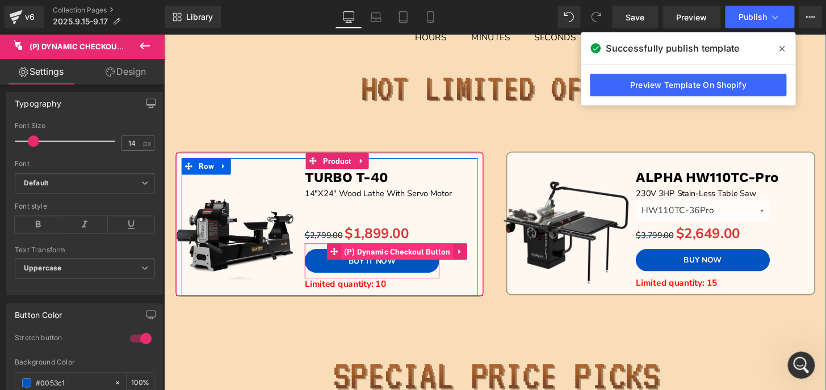
click at [396, 257] on span "(P) Dynamic Checkout Button" at bounding box center [406, 259] width 116 height 17
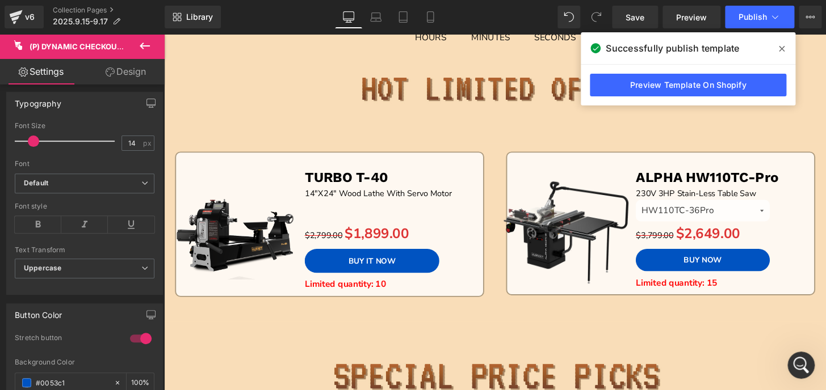
click at [136, 75] on link "Design" at bounding box center [126, 72] width 82 height 26
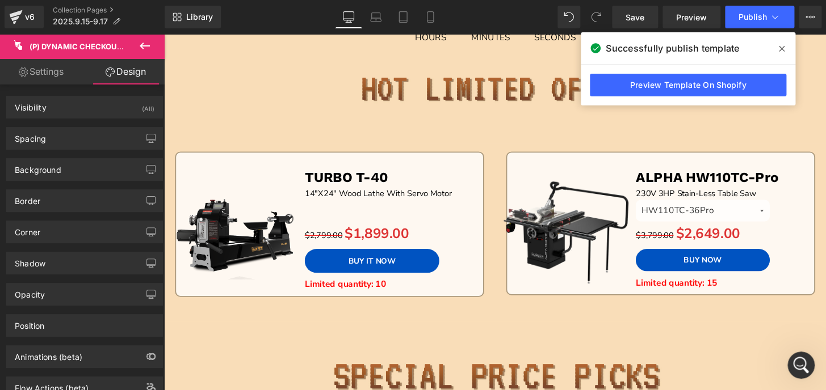
click at [68, 73] on link "Settings" at bounding box center [41, 72] width 82 height 26
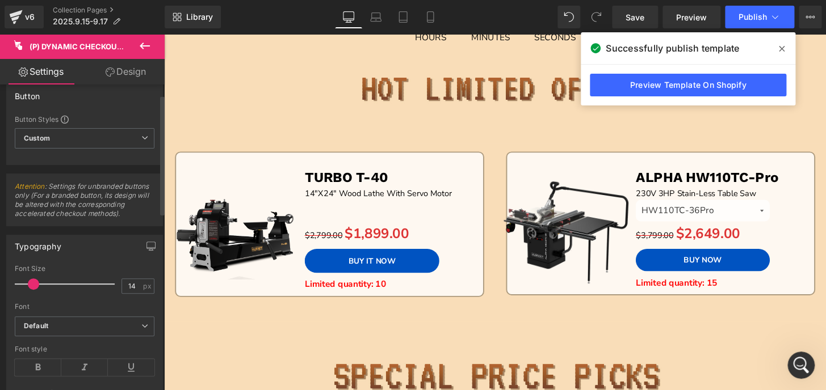
scroll to position [0, 0]
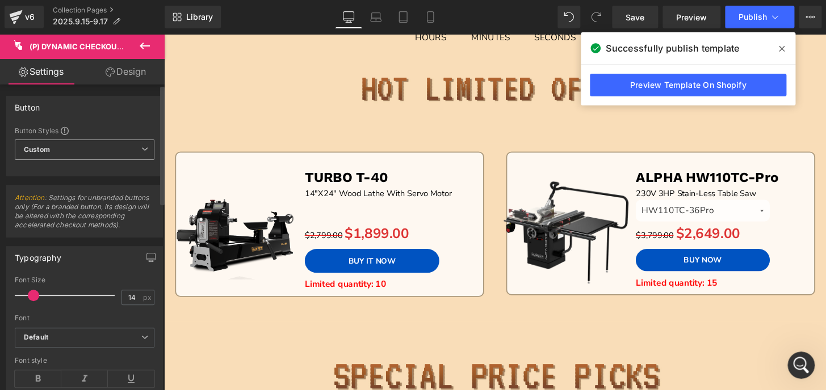
click at [92, 158] on span "Custom Setup Global Style" at bounding box center [85, 150] width 140 height 20
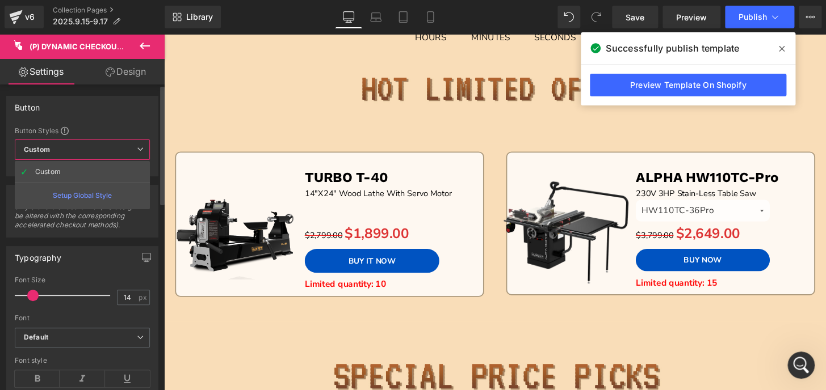
click at [92, 158] on span "Custom Setup Global Style" at bounding box center [82, 150] width 135 height 20
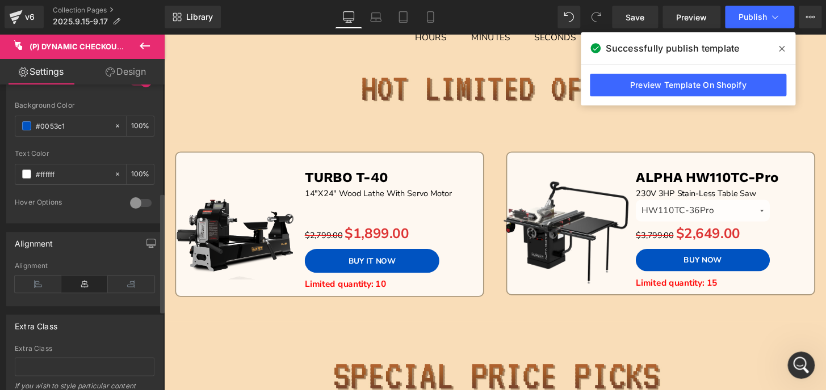
scroll to position [412, 0]
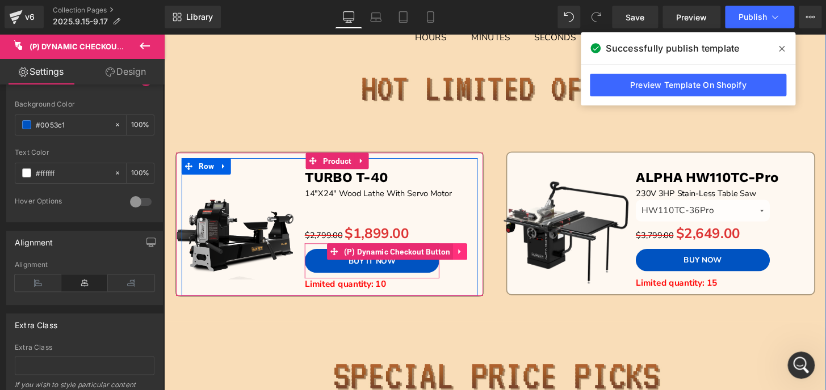
click at [469, 260] on icon at bounding box center [470, 260] width 2 height 5
click at [474, 259] on icon at bounding box center [478, 260] width 8 height 8
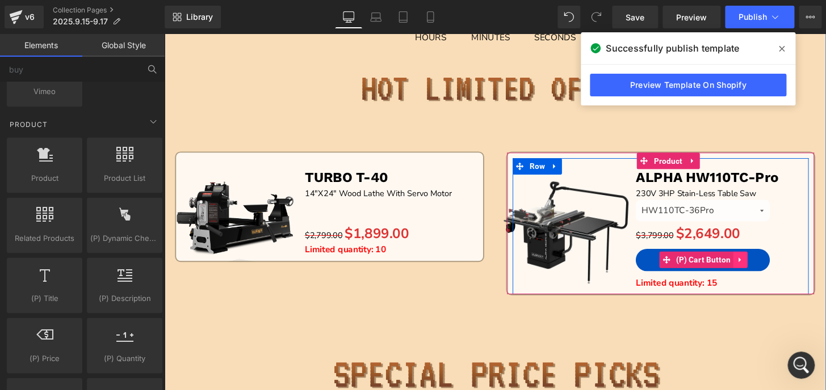
click at [757, 266] on icon at bounding box center [761, 268] width 8 height 9
click at [750, 267] on icon at bounding box center [754, 268] width 8 height 8
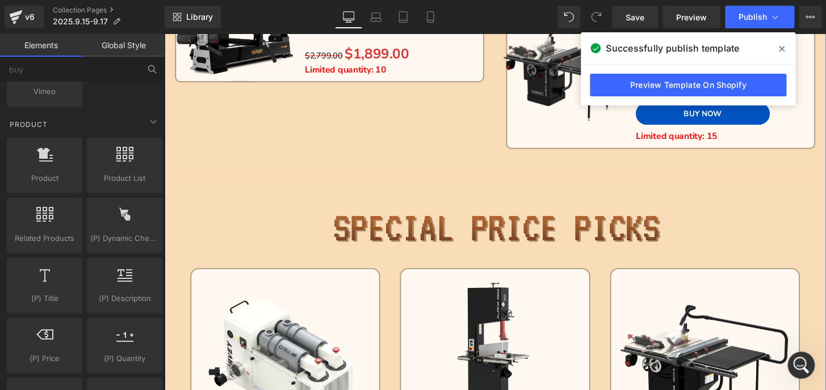
scroll to position [161, 0]
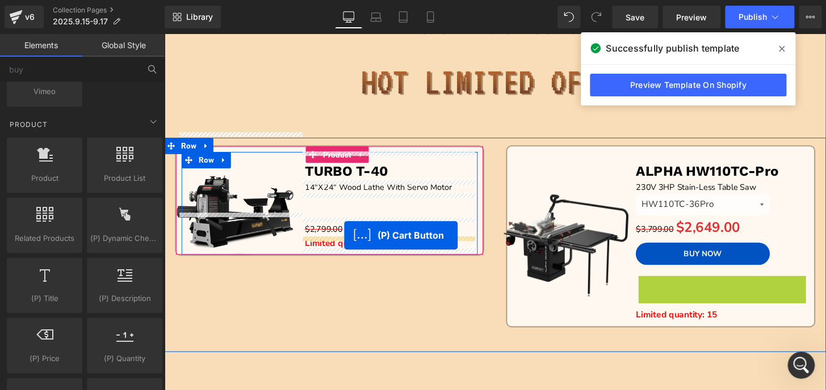
drag, startPoint x: 727, startPoint y: 296, endPoint x: 350, endPoint y: 241, distance: 381.3
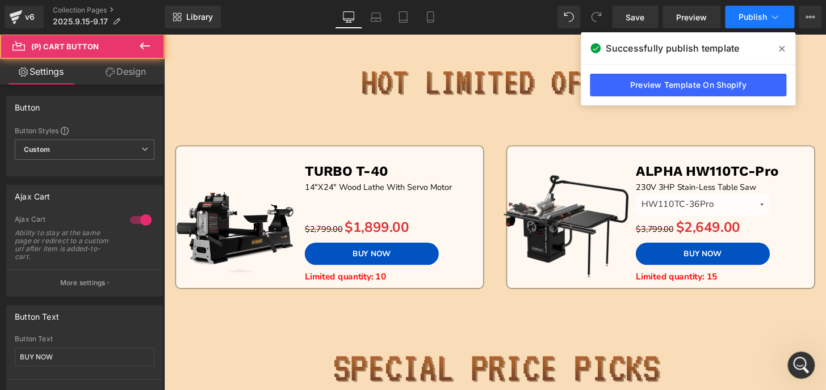
click at [748, 18] on span "Publish" at bounding box center [752, 16] width 28 height 9
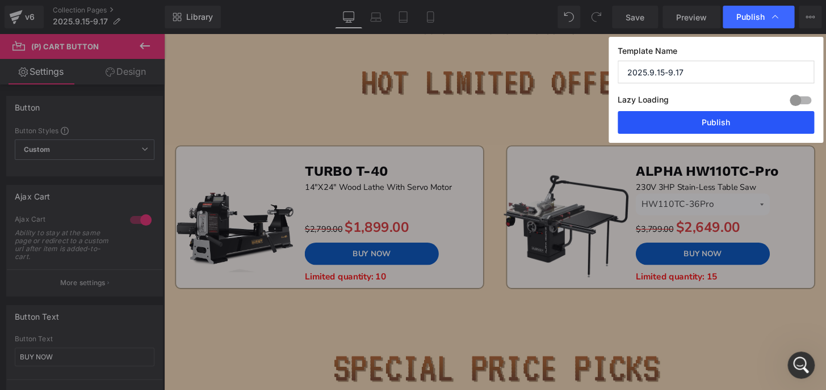
drag, startPoint x: 738, startPoint y: 124, endPoint x: 608, endPoint y: 176, distance: 140.0
click at [738, 124] on button "Publish" at bounding box center [715, 122] width 196 height 23
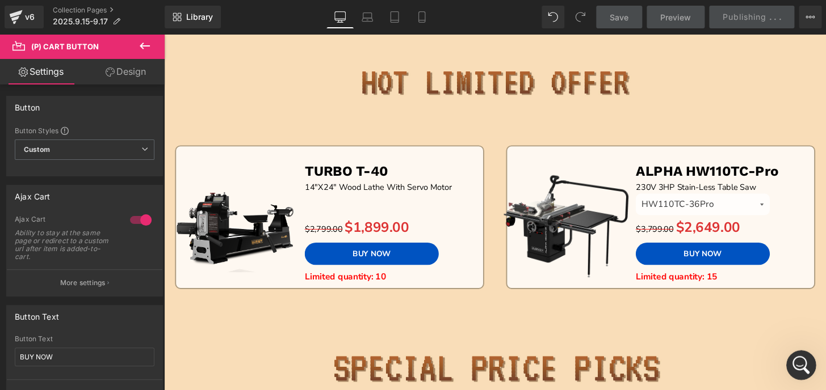
click at [807, 359] on div "打开 Intercom Messenger" at bounding box center [799, 363] width 37 height 37
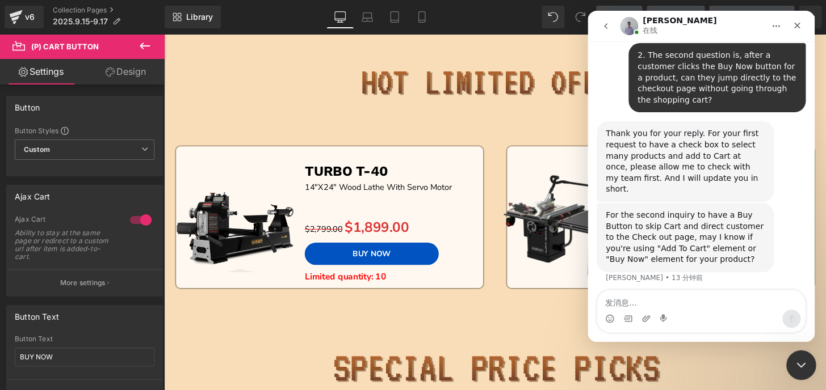
scroll to position [1039, 0]
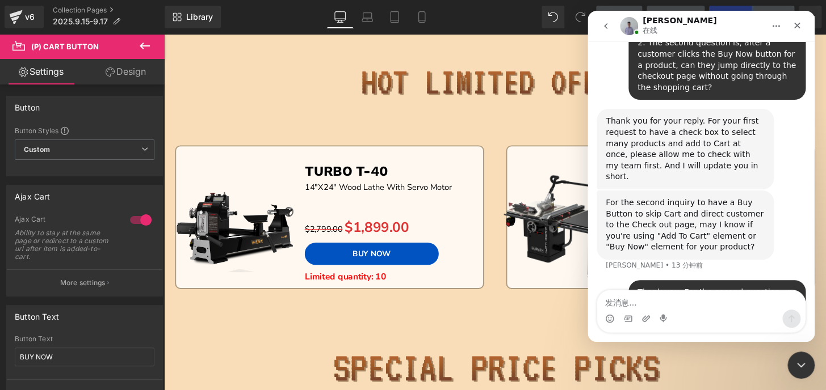
click at [687, 302] on textarea "发消息..." at bounding box center [701, 300] width 208 height 19
click at [150, 44] on div at bounding box center [413, 178] width 826 height 356
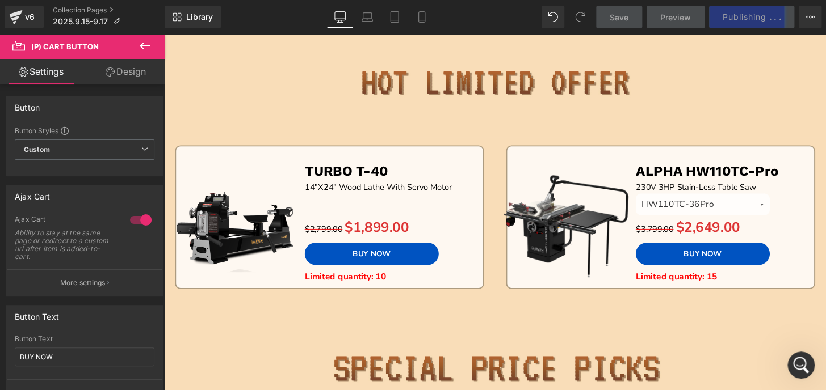
click at [145, 47] on icon at bounding box center [145, 46] width 14 height 14
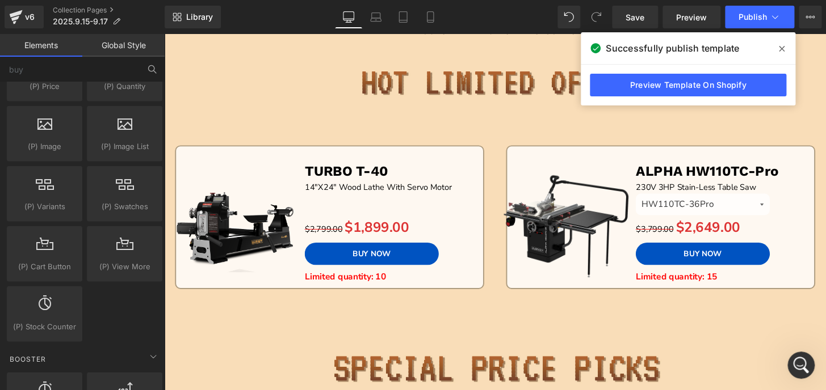
scroll to position [1135, 0]
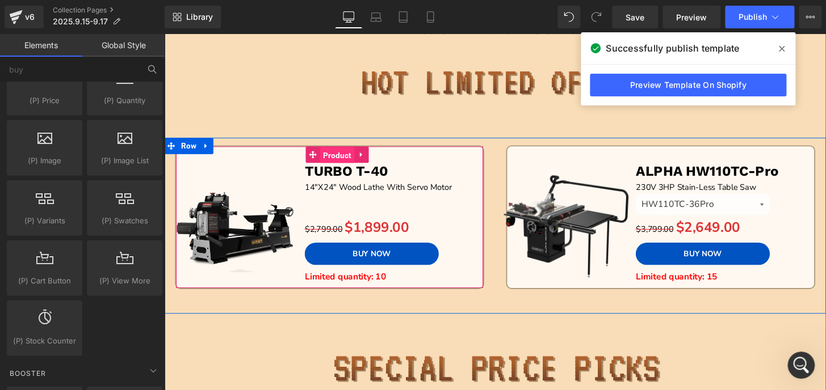
click at [341, 157] on span "Product" at bounding box center [343, 159] width 35 height 17
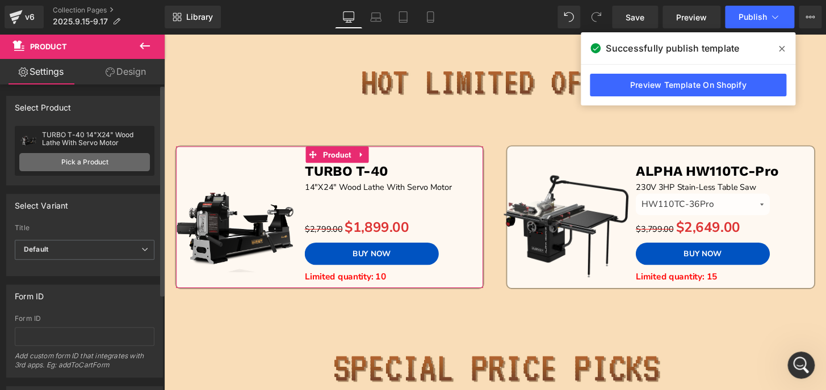
click at [88, 158] on link "Pick a Product" at bounding box center [84, 162] width 131 height 18
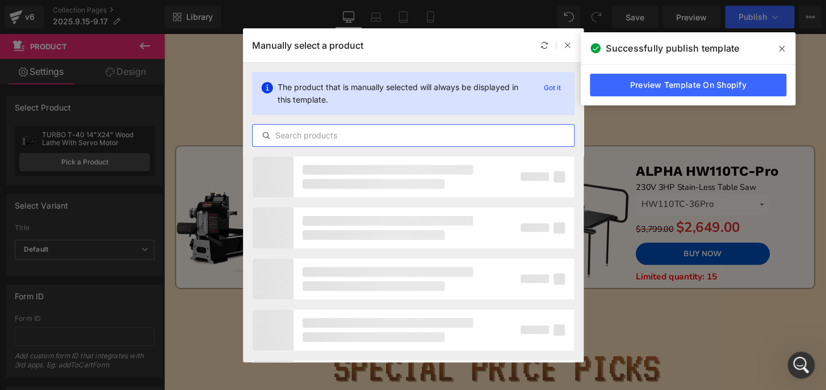
click at [308, 132] on input "text" at bounding box center [412, 136] width 321 height 14
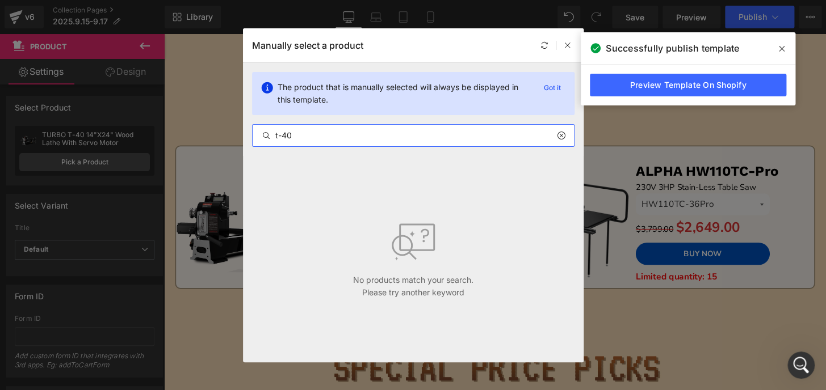
type input "t-40"
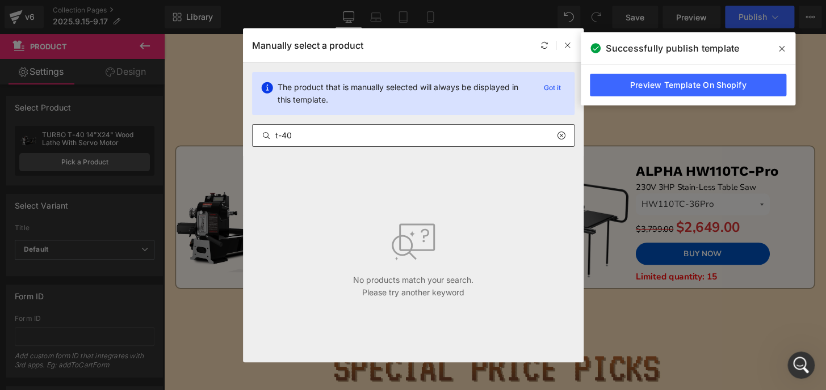
click at [338, 145] on div "t-40" at bounding box center [413, 135] width 322 height 23
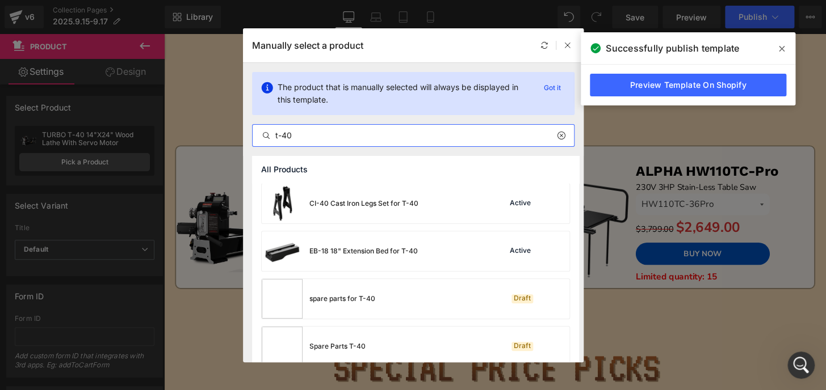
click at [329, 137] on input "t-40" at bounding box center [412, 136] width 321 height 14
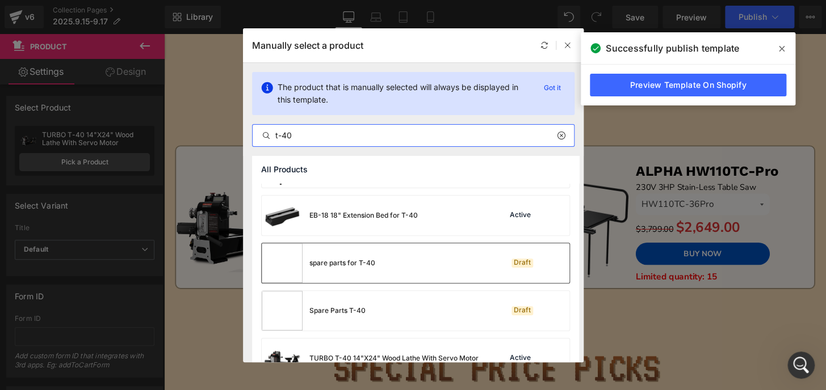
scroll to position [61, 0]
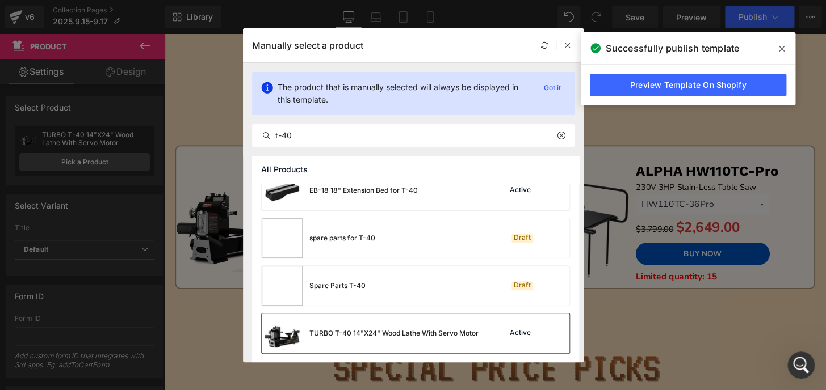
click at [383, 329] on div "TURBO T-40 14"X24" Wood Lathe With Servo Motor" at bounding box center [393, 334] width 169 height 10
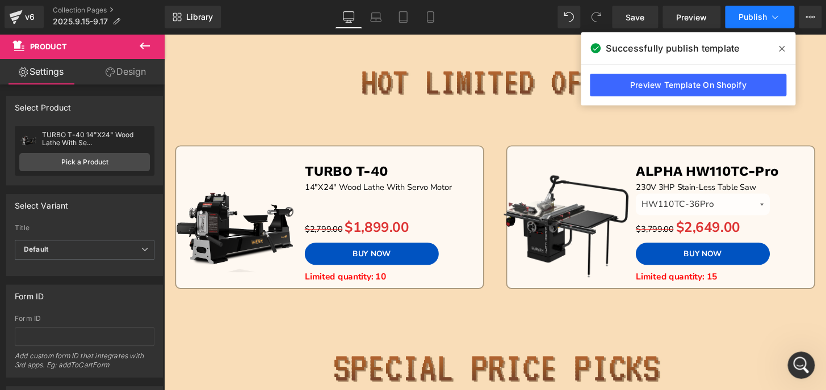
click at [754, 19] on span "Publish" at bounding box center [752, 16] width 28 height 9
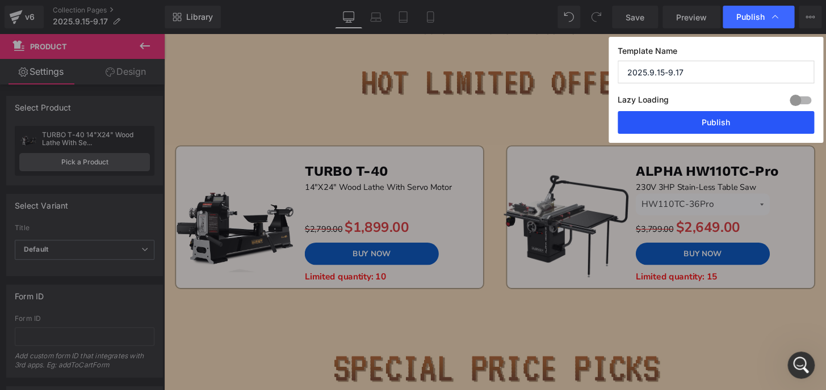
click at [740, 121] on button "Publish" at bounding box center [715, 122] width 196 height 23
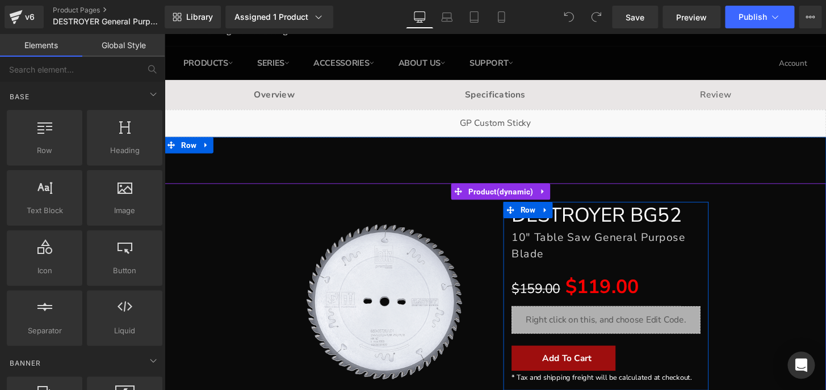
scroll to position [103, 0]
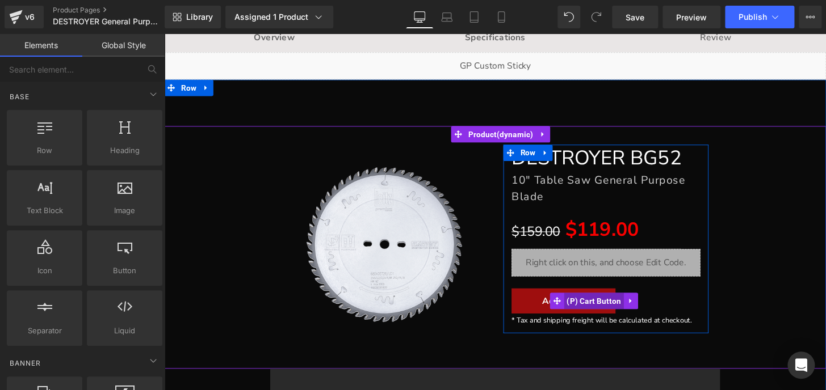
click at [612, 312] on span "(P) Cart Button" at bounding box center [610, 310] width 62 height 17
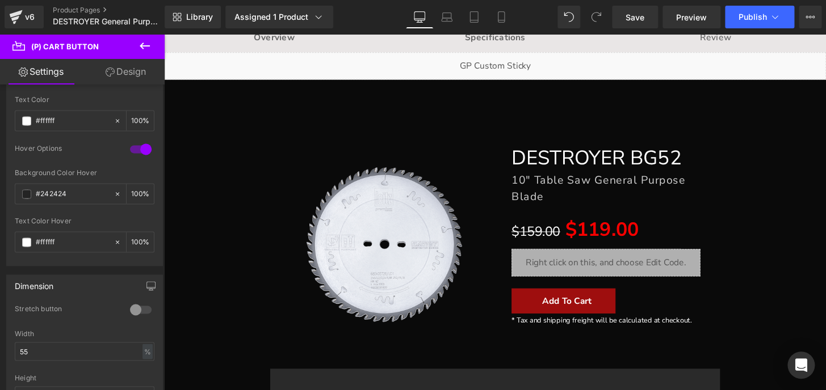
scroll to position [670, 0]
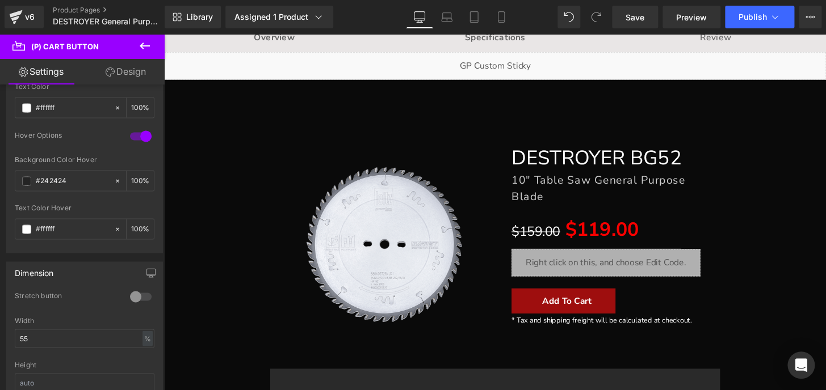
click at [141, 45] on icon at bounding box center [145, 46] width 10 height 7
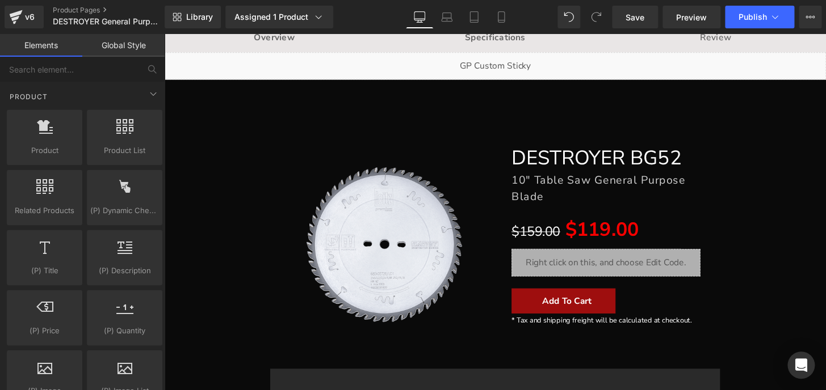
scroll to position [928, 0]
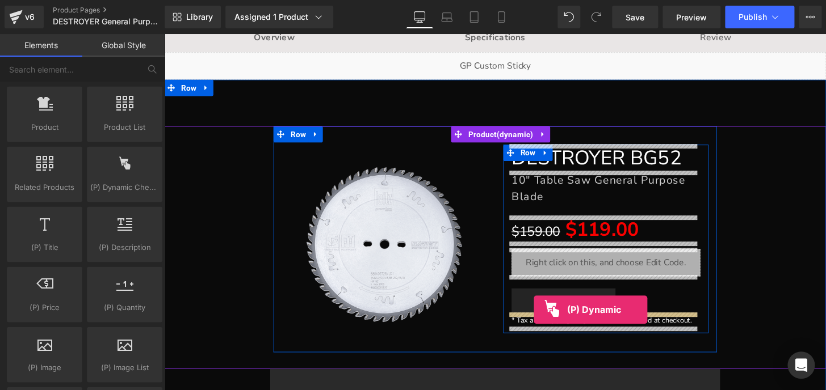
drag, startPoint x: 278, startPoint y: 206, endPoint x: 548, endPoint y: 320, distance: 292.6
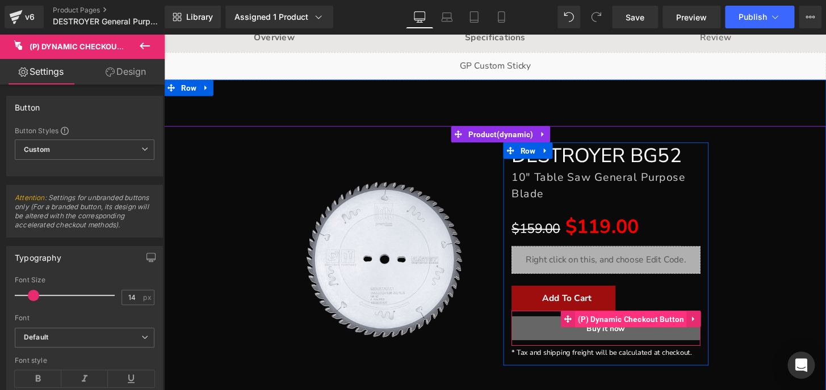
click at [642, 327] on span "(P) Dynamic Checkout Button" at bounding box center [648, 330] width 116 height 17
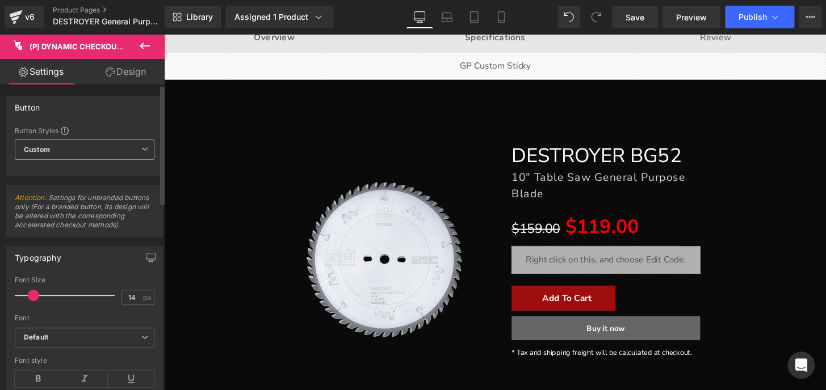
click at [78, 145] on span "Custom Setup Global Style" at bounding box center [85, 150] width 140 height 20
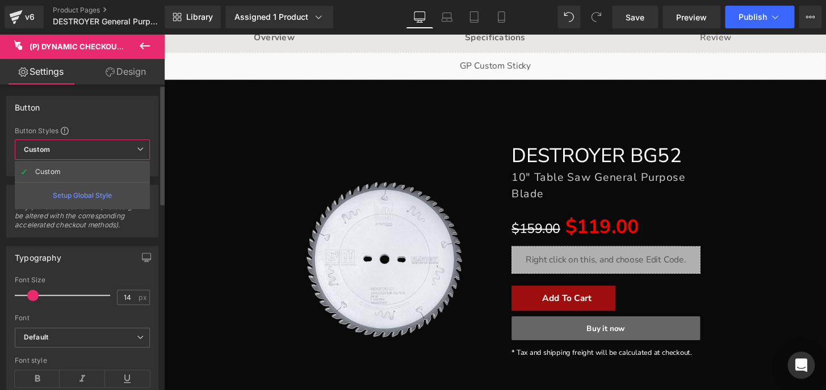
click at [78, 145] on span "Custom Setup Global Style" at bounding box center [82, 150] width 135 height 20
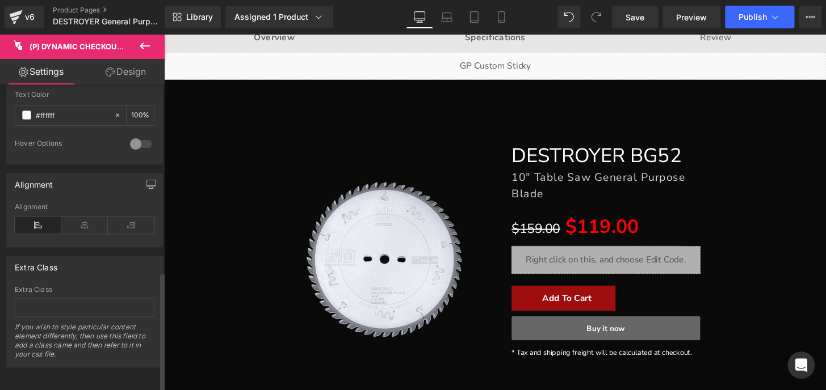
scroll to position [478, 0]
click at [131, 68] on link "Design" at bounding box center [126, 72] width 82 height 26
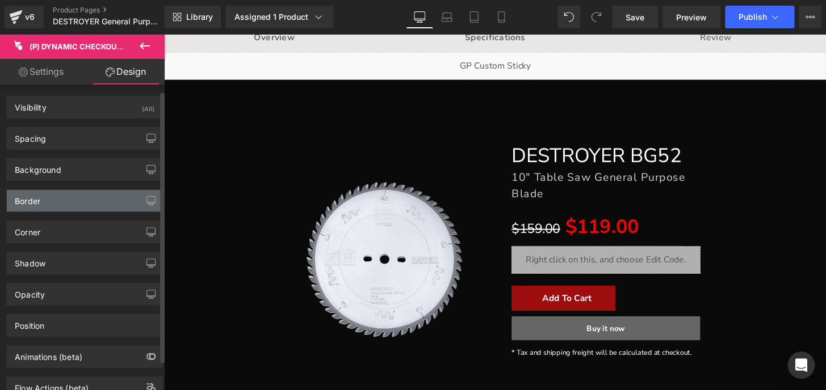
scroll to position [40, 0]
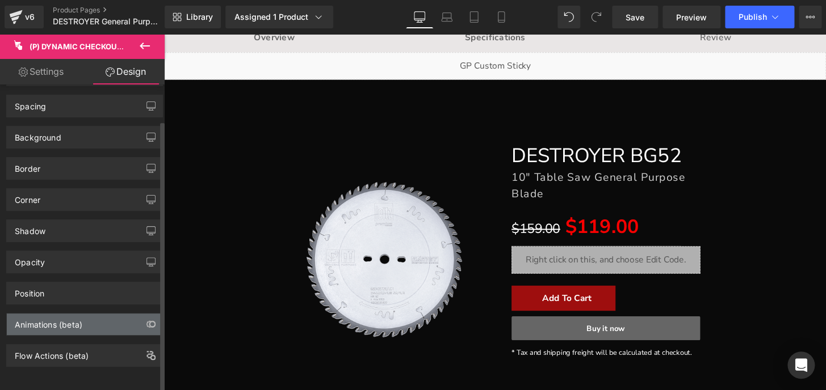
click at [46, 318] on div "Animations (beta)" at bounding box center [49, 322] width 68 height 16
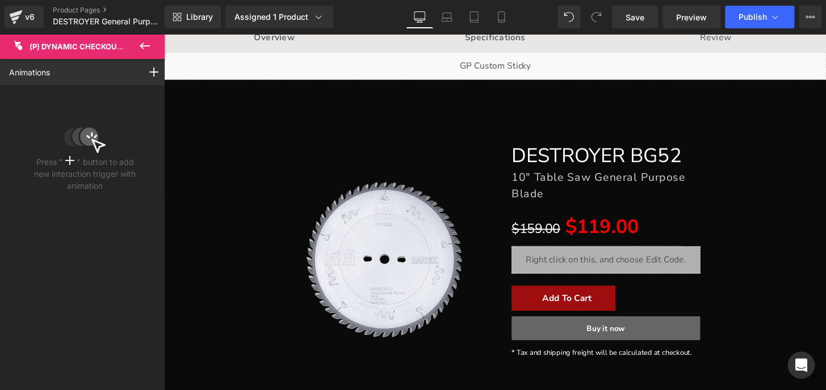
click at [147, 47] on icon at bounding box center [145, 46] width 14 height 14
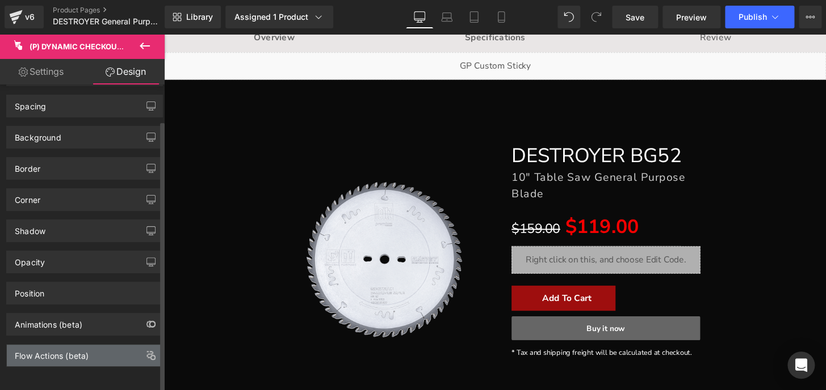
click at [110, 347] on div "Flow Actions (beta)" at bounding box center [84, 356] width 155 height 22
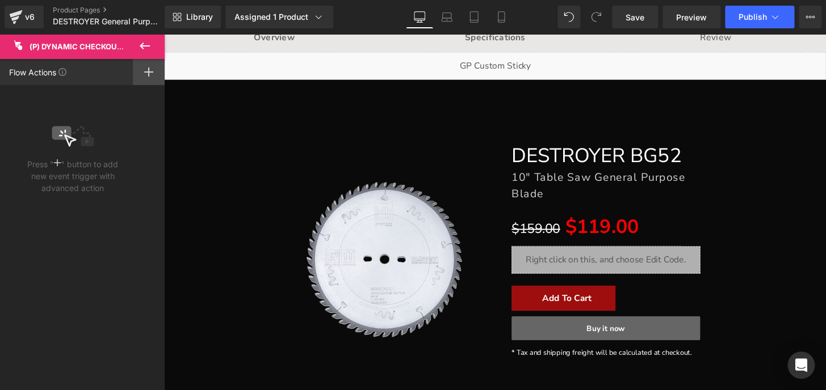
click at [153, 65] on div at bounding box center [149, 72] width 32 height 26
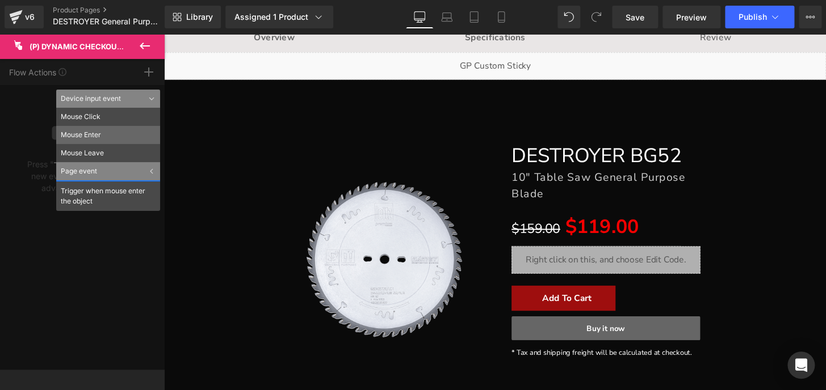
click at [74, 133] on li "Mouse Enter" at bounding box center [108, 135] width 104 height 18
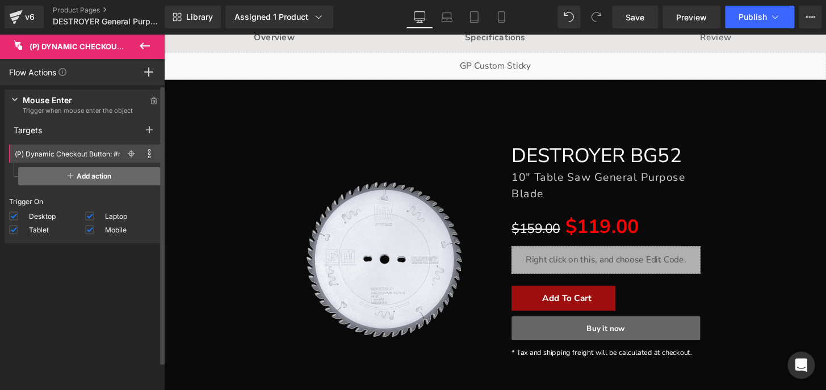
click at [73, 174] on span "Add action" at bounding box center [89, 176] width 142 height 18
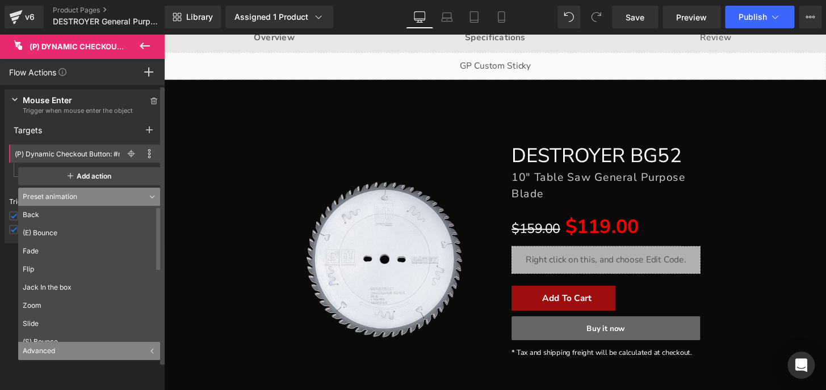
click at [74, 149] on input "(P) Dynamic Checkout Button: #m-1758093505844" at bounding box center [67, 154] width 105 height 12
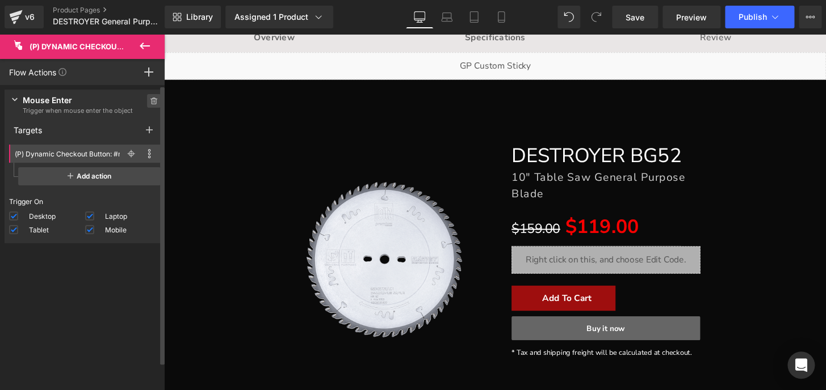
click at [147, 99] on span at bounding box center [154, 101] width 14 height 14
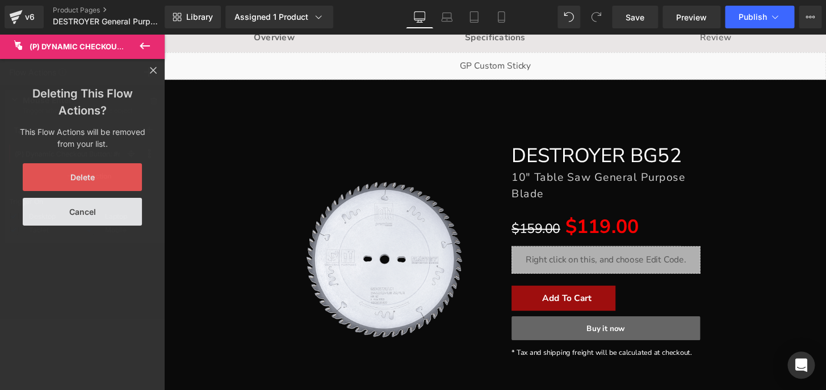
click at [121, 177] on button "Delete" at bounding box center [82, 177] width 119 height 28
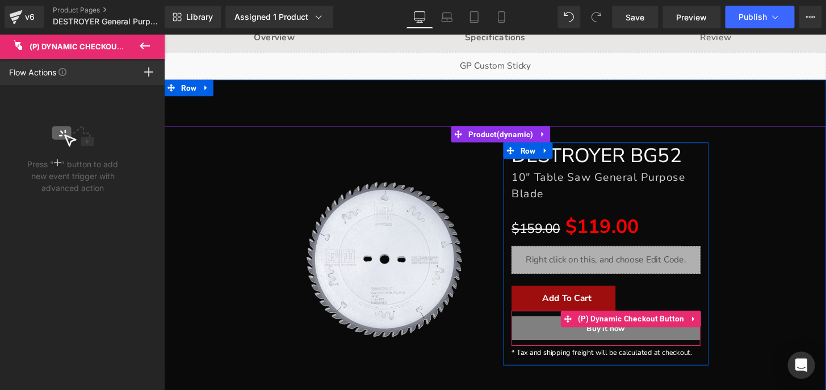
click at [637, 351] on button "Buy it now" at bounding box center [622, 339] width 196 height 25
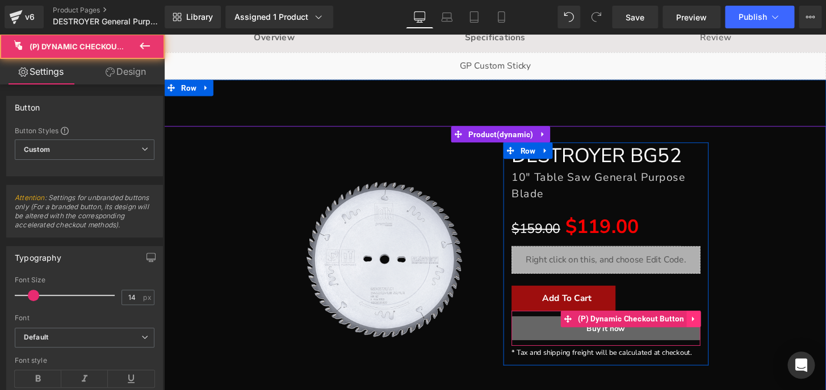
click at [712, 327] on link at bounding box center [713, 329] width 15 height 17
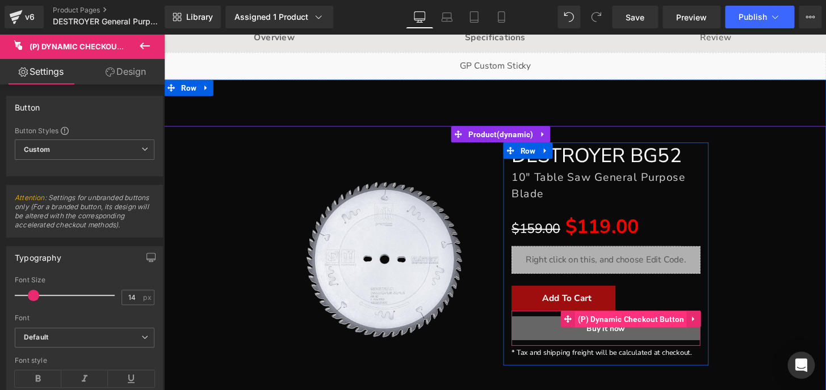
click at [601, 323] on span "(P) Dynamic Checkout Button" at bounding box center [648, 330] width 116 height 17
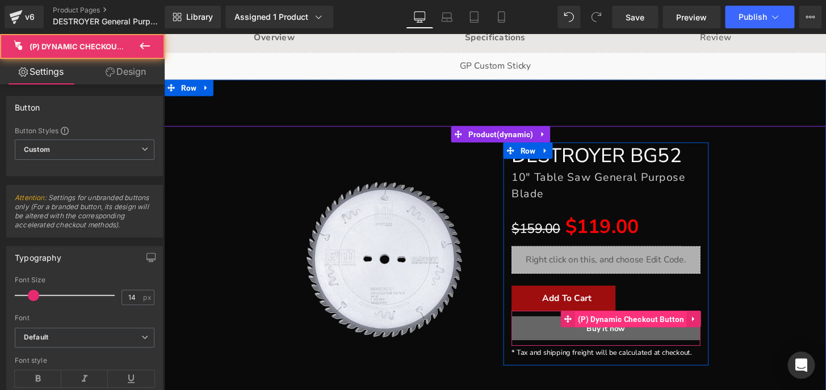
click at [603, 330] on span "(P) Dynamic Checkout Button" at bounding box center [648, 330] width 116 height 17
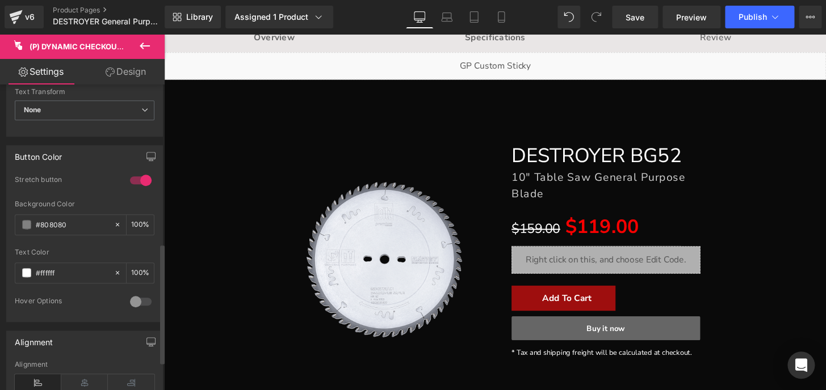
scroll to position [412, 0]
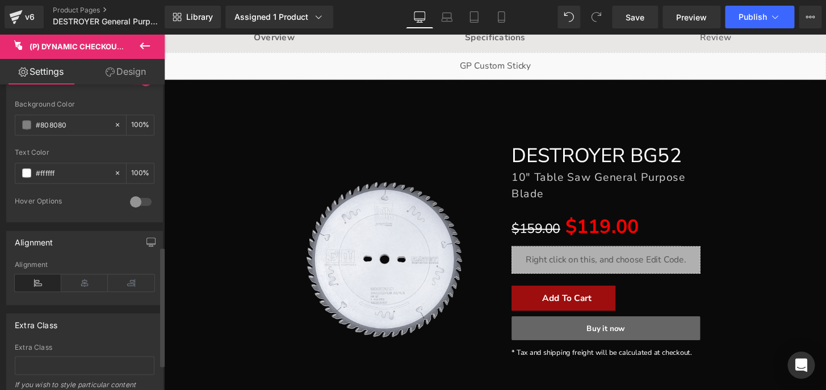
click at [141, 199] on div at bounding box center [140, 202] width 27 height 18
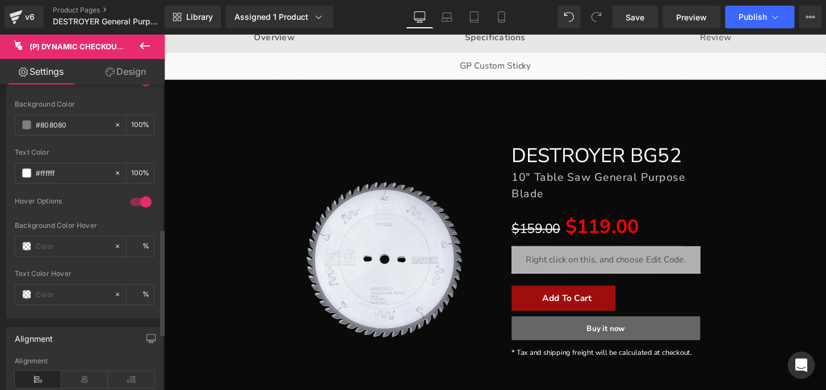
click at [141, 199] on div at bounding box center [140, 202] width 27 height 18
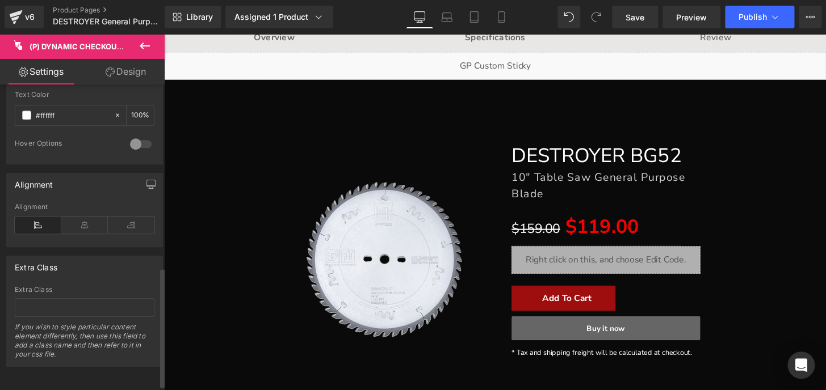
scroll to position [478, 0]
drag, startPoint x: 792, startPoint y: 372, endPoint x: 631, endPoint y: 352, distance: 162.3
click at [792, 372] on div "Open Intercom Messenger" at bounding box center [801, 366] width 30 height 30
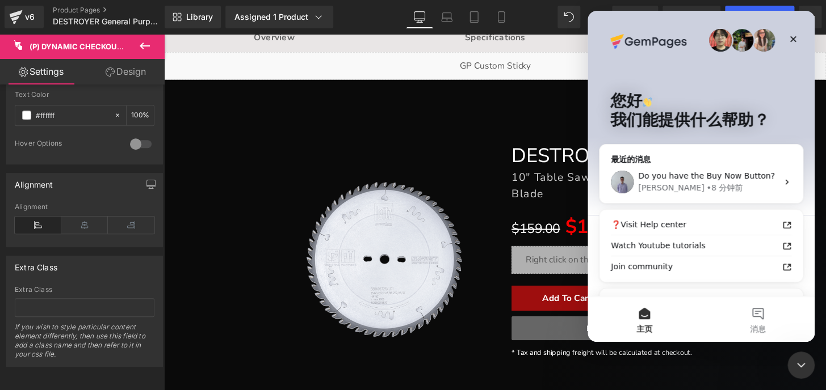
scroll to position [0, 0]
click at [720, 184] on div "Brad • 8 分钟前" at bounding box center [708, 188] width 140 height 12
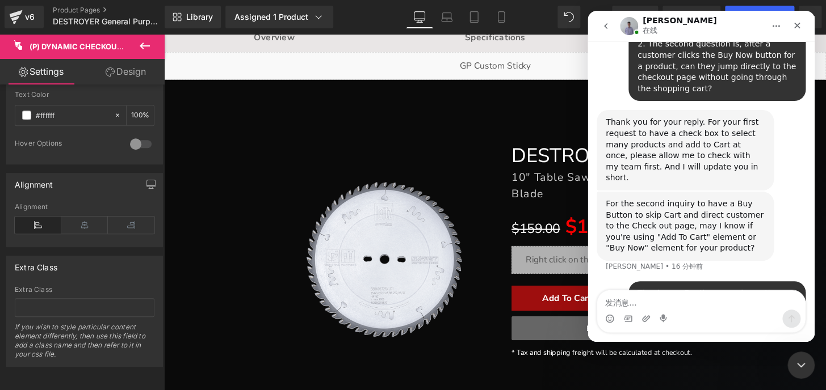
scroll to position [1039, 0]
click at [562, 300] on div at bounding box center [413, 178] width 826 height 356
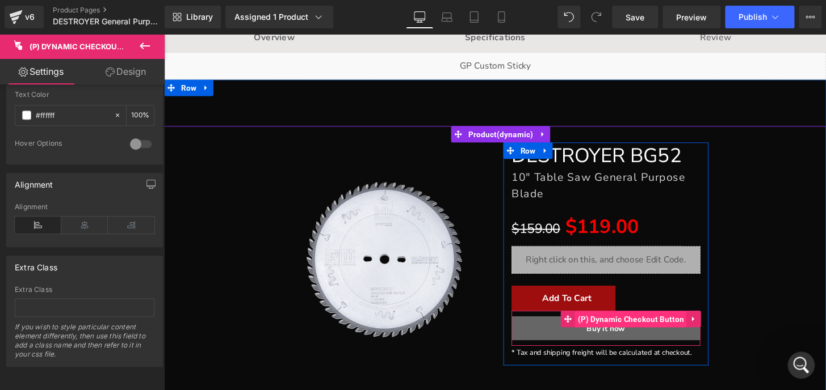
click at [593, 330] on span "(P) Dynamic Checkout Button" at bounding box center [648, 330] width 116 height 17
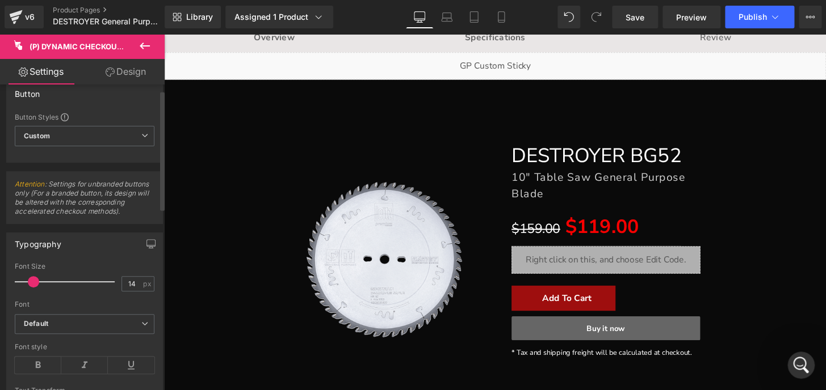
scroll to position [0, 0]
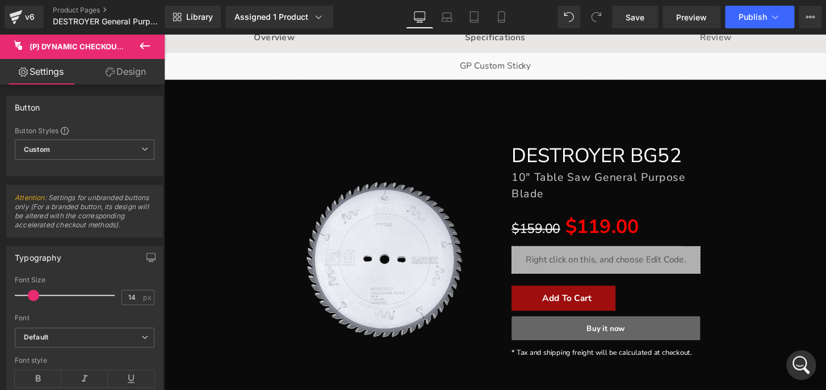
click at [794, 360] on icon "打开 Intercom Messenger" at bounding box center [799, 364] width 19 height 19
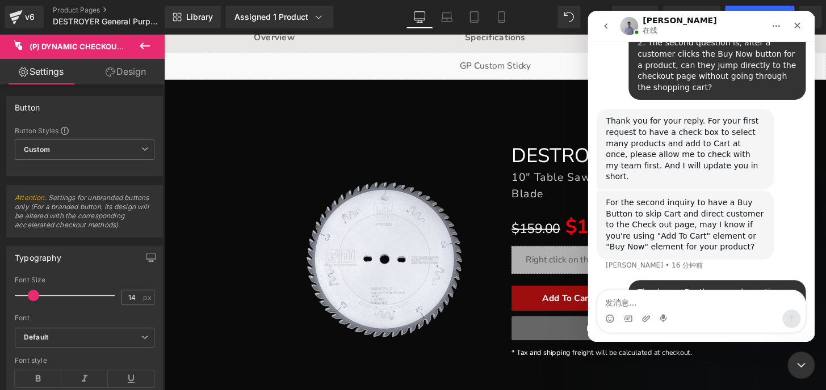
click at [664, 303] on textarea "发消息..." at bounding box center [701, 300] width 208 height 19
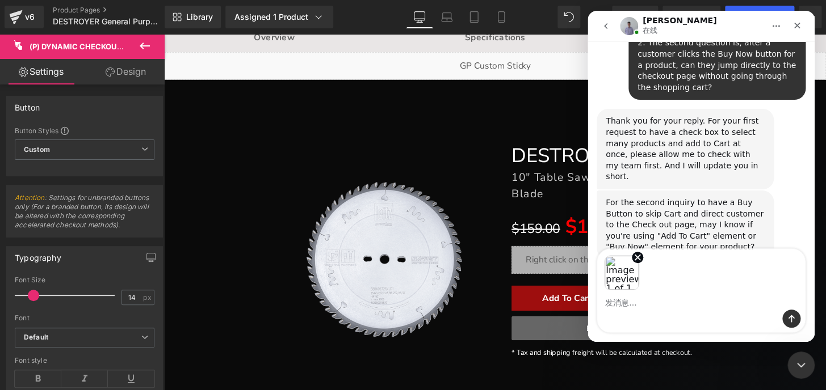
scroll to position [1081, 0]
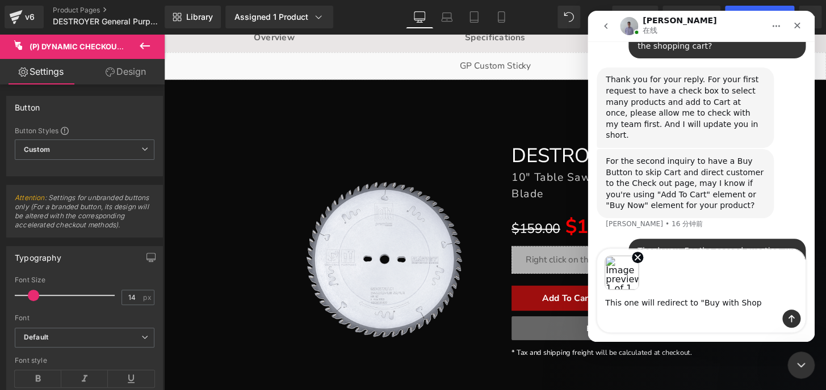
type textarea "This one will redirect to "Buy with Shop""
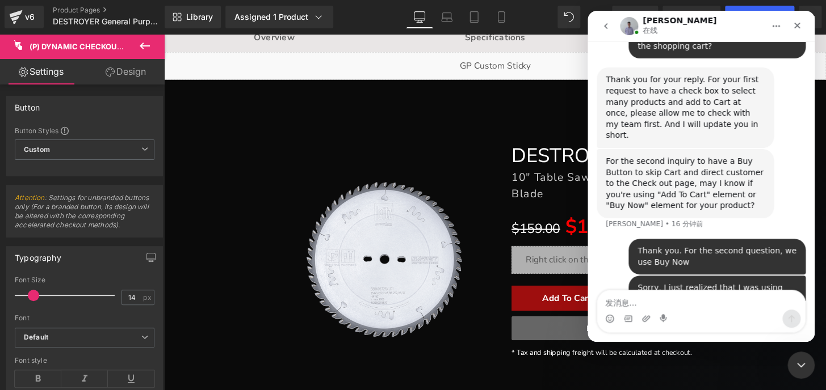
scroll to position [1141, 0]
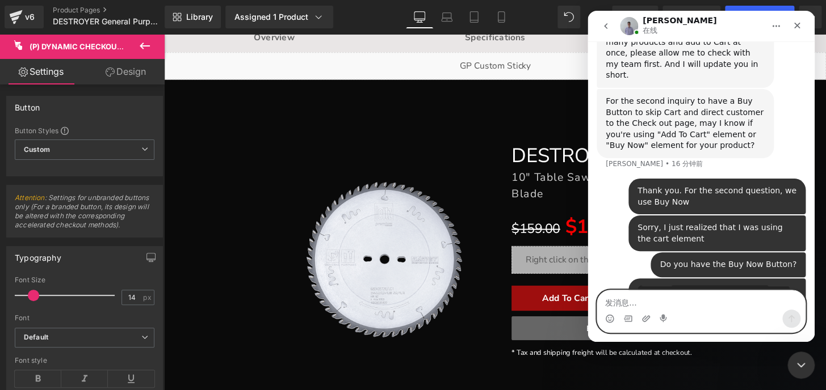
click at [694, 300] on textarea "发消息..." at bounding box center [701, 300] width 208 height 19
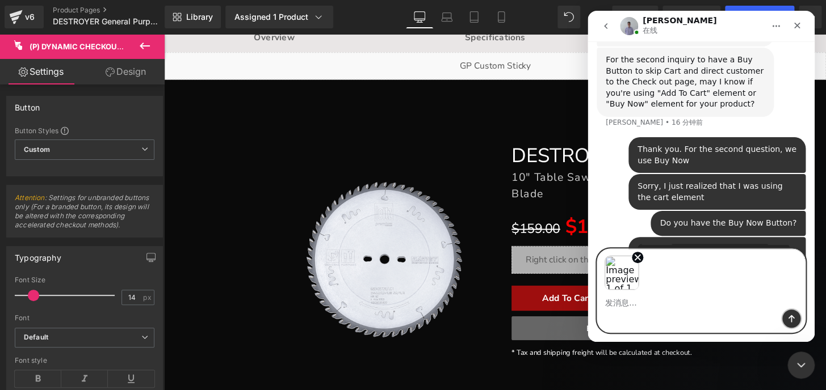
click at [794, 317] on icon "发送消息…" at bounding box center [790, 318] width 9 height 9
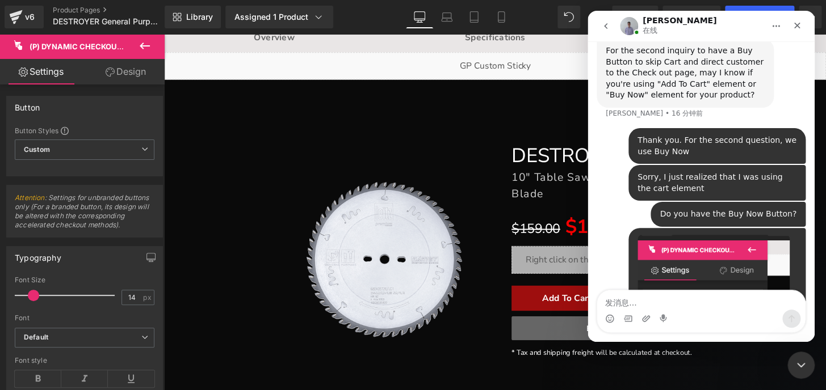
scroll to position [1211, 0]
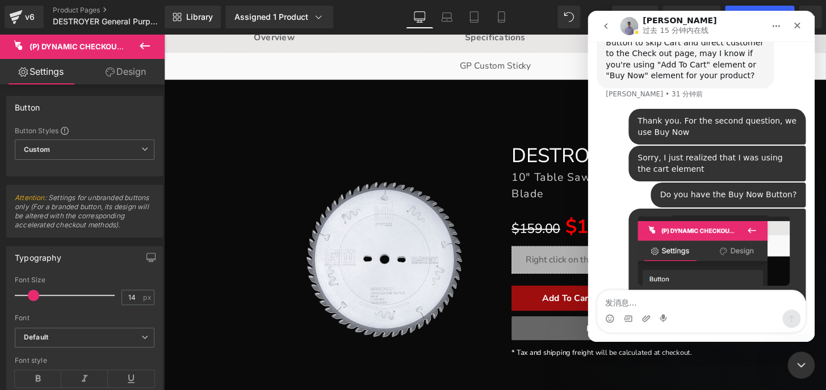
click at [619, 209] on div "This one will redirect to "Buy with Shop" Harvey • 15 分钟前" at bounding box center [700, 265] width 209 height 113
click at [622, 209] on div "This one will redirect to "Buy with Shop" Harvey • 15 分钟前" at bounding box center [700, 265] width 209 height 113
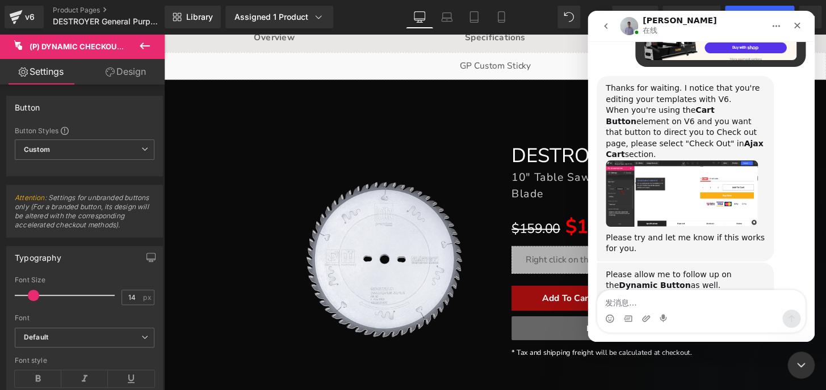
scroll to position [1638, 0]
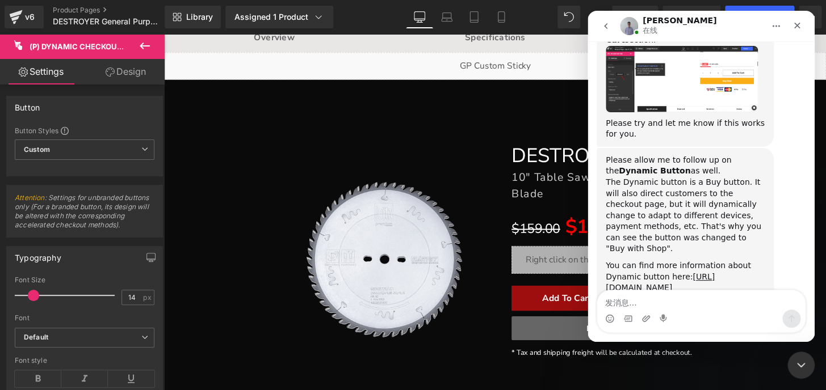
click at [713, 260] on div "You can find more information about Dynamic button here: https://help.gempages.…" at bounding box center [684, 276] width 159 height 33
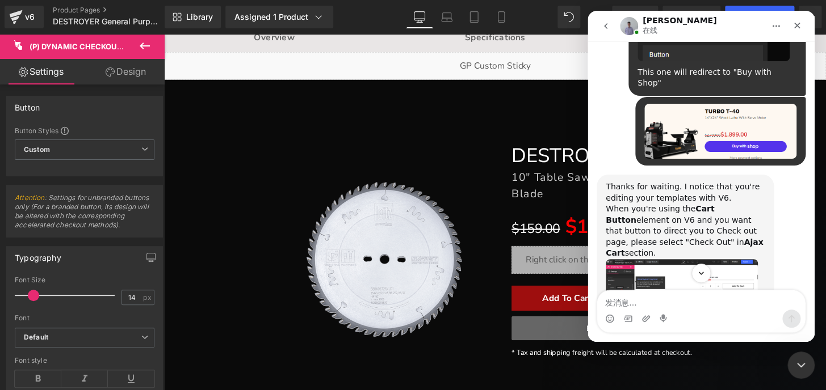
scroll to position [1431, 0]
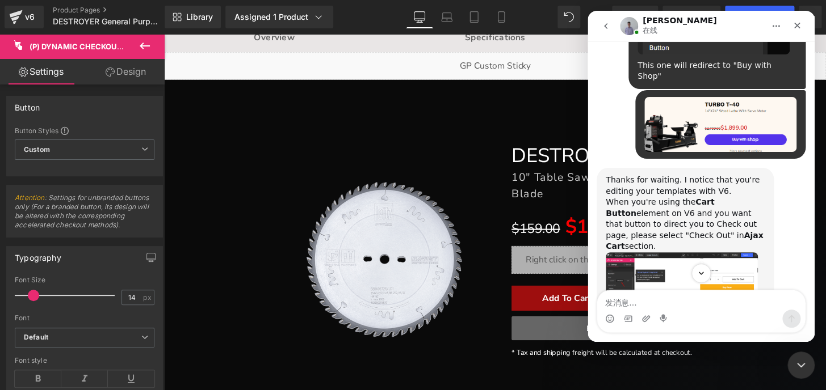
click at [669, 196] on div "Thanks for waiting. I notice that you're editing your templates with V6. When y…" at bounding box center [684, 261] width 159 height 172
click at [669, 252] on img "Brad说…" at bounding box center [681, 285] width 152 height 66
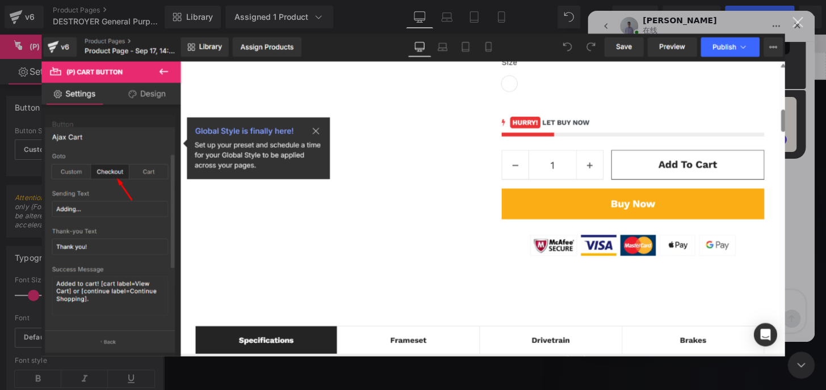
scroll to position [0, 0]
click at [801, 18] on div "关闭" at bounding box center [797, 22] width 11 height 11
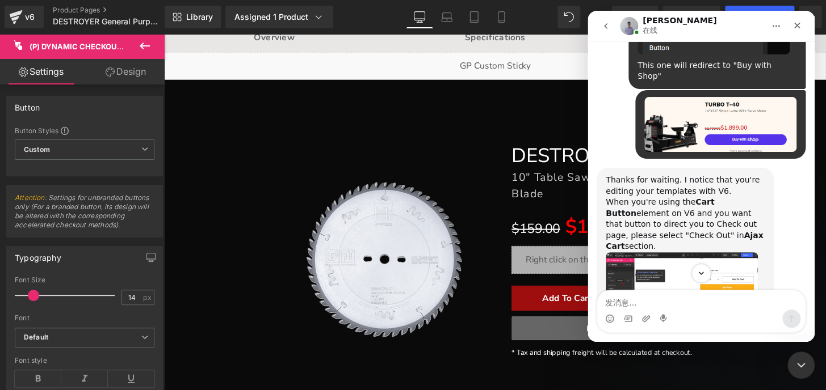
click at [426, 150] on div at bounding box center [413, 178] width 826 height 356
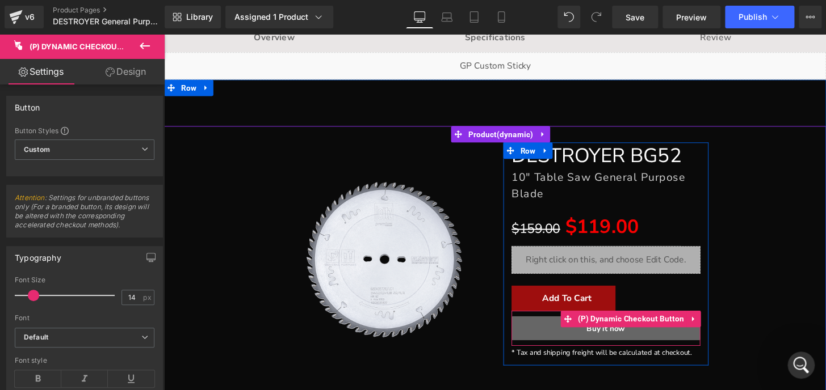
click at [709, 329] on icon at bounding box center [713, 330] width 8 height 9
click at [717, 329] on icon at bounding box center [721, 330] width 8 height 8
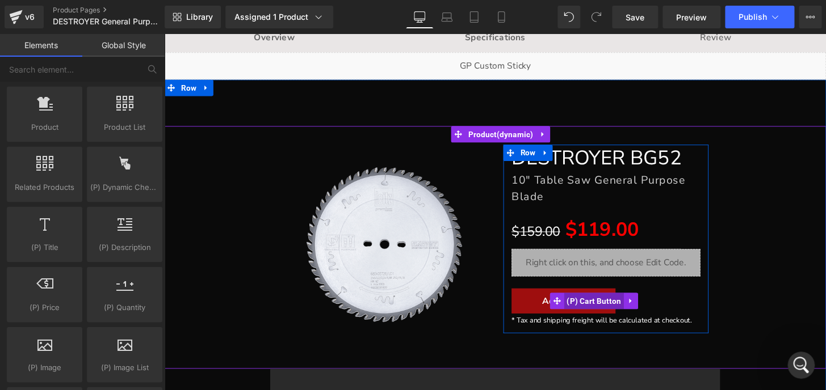
click at [581, 307] on span "(P) Cart Button" at bounding box center [610, 310] width 62 height 17
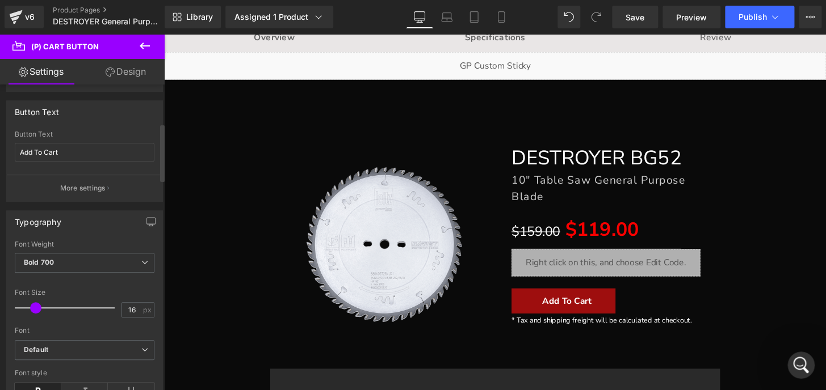
scroll to position [206, 0]
click at [80, 180] on button "More settings" at bounding box center [84, 187] width 155 height 27
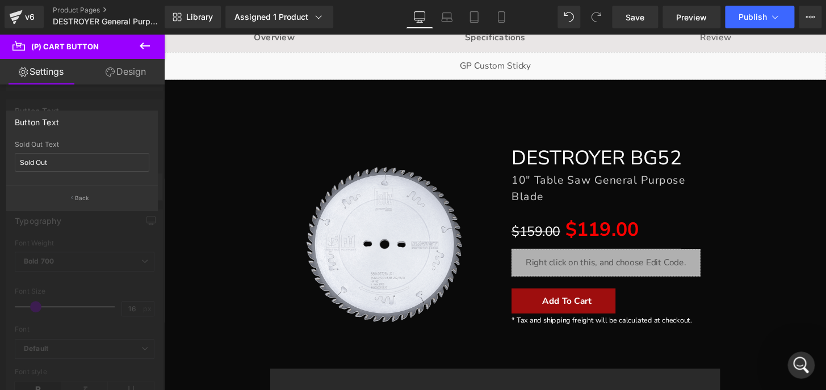
click at [78, 199] on p "Back" at bounding box center [82, 198] width 15 height 9
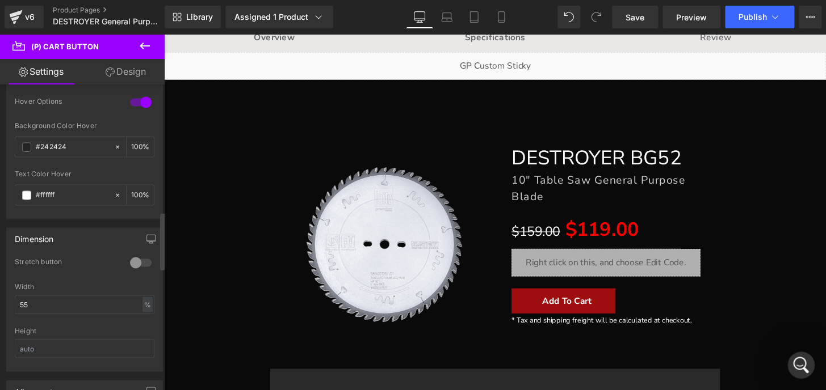
scroll to position [722, 0]
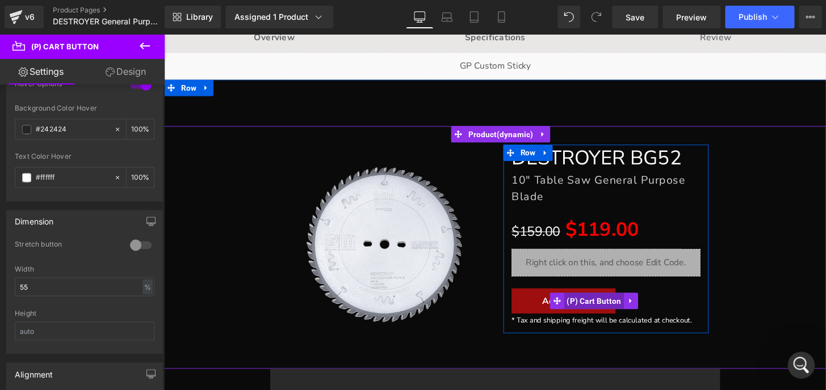
click at [584, 313] on span "(P) Cart Button" at bounding box center [610, 310] width 62 height 17
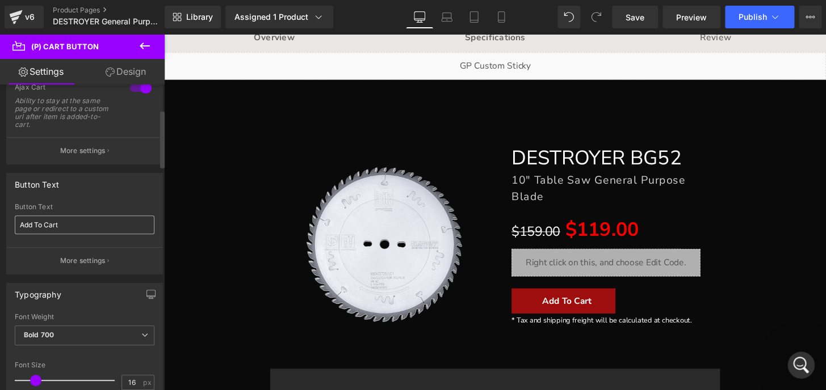
scroll to position [0, 0]
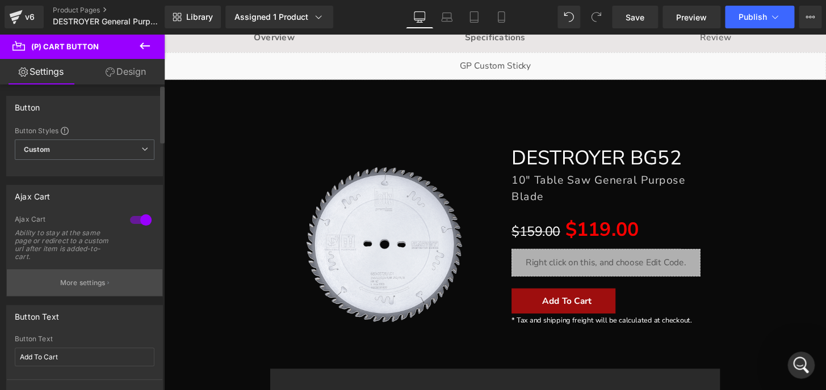
click at [89, 280] on p "More settings" at bounding box center [82, 283] width 45 height 10
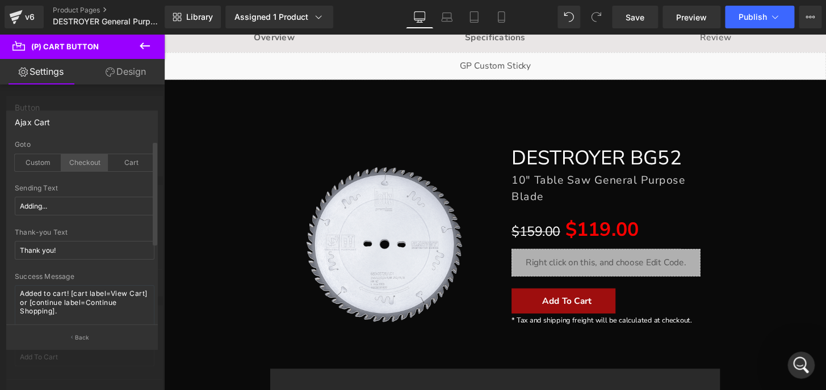
click at [75, 164] on div "Checkout" at bounding box center [84, 162] width 47 height 17
drag, startPoint x: 797, startPoint y: 359, endPoint x: 792, endPoint y: 352, distance: 9.0
click at [795, 358] on icon "打开 Intercom Messenger" at bounding box center [799, 364] width 19 height 19
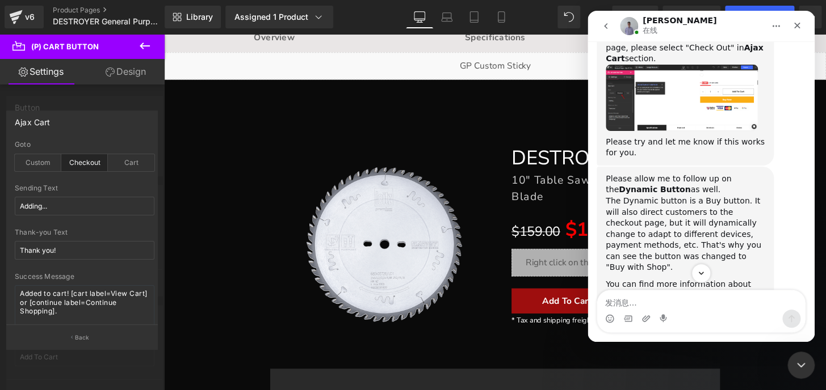
scroll to position [1638, 0]
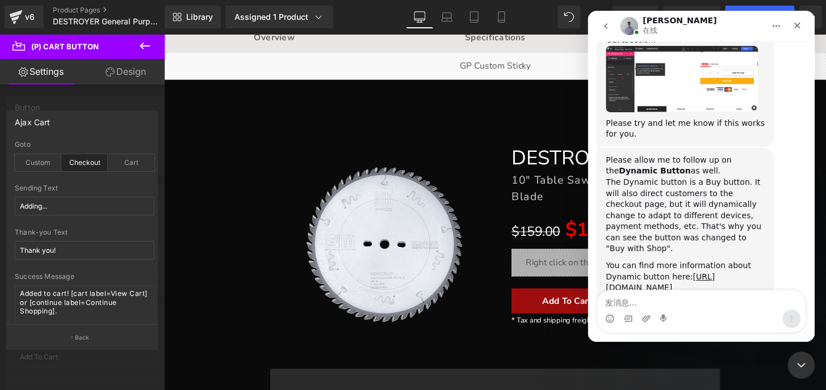
click at [700, 303] on textarea "发消息..." at bounding box center [701, 300] width 208 height 19
type textarea "Thank you so much. I will try it."
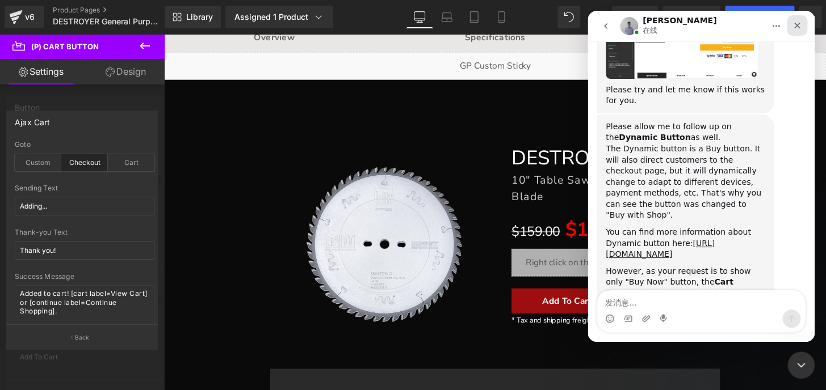
drag, startPoint x: 795, startPoint y: 26, endPoint x: 1378, endPoint y: 30, distance: 582.2
click at [795, 26] on icon "关闭" at bounding box center [797, 26] width 6 height 6
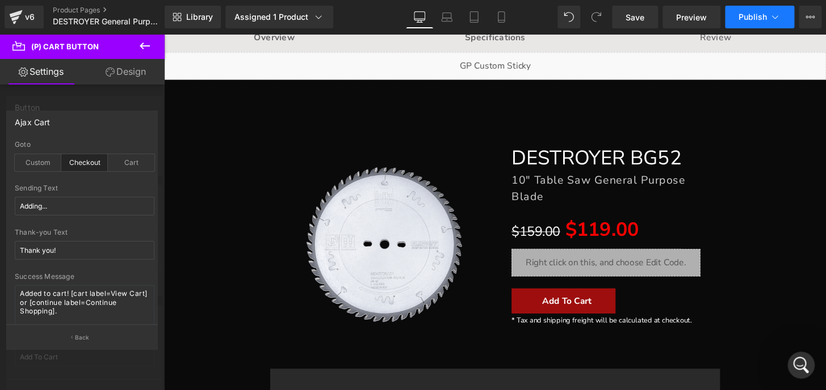
click at [761, 16] on span "Publish" at bounding box center [752, 16] width 28 height 9
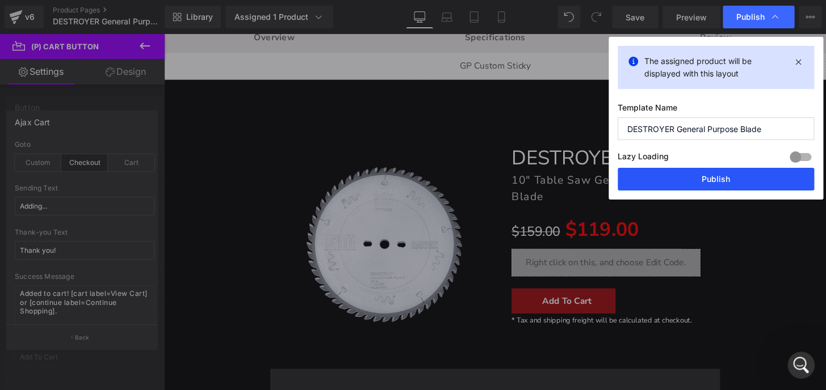
click at [756, 173] on button "Publish" at bounding box center [715, 179] width 196 height 23
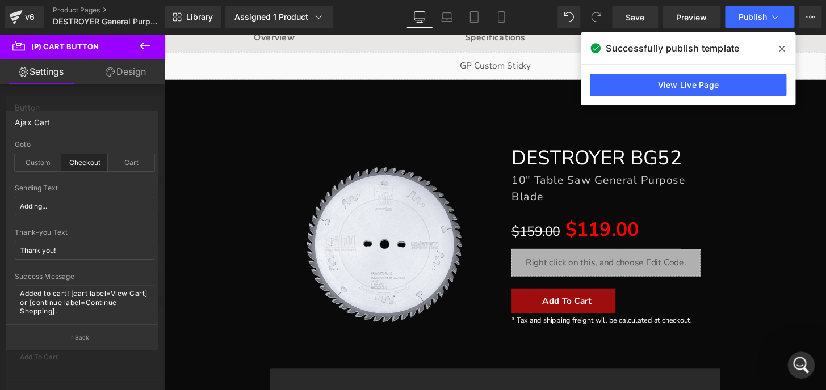
click at [780, 48] on icon at bounding box center [781, 49] width 6 height 6
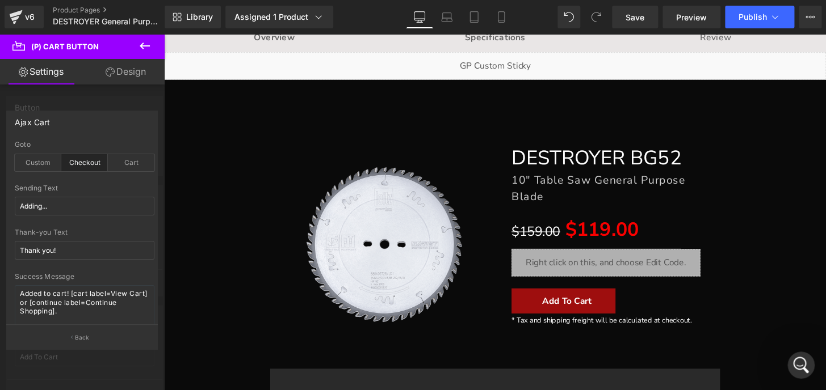
scroll to position [1801, 0]
click at [797, 357] on icon "打开 Intercom Messenger" at bounding box center [799, 364] width 19 height 19
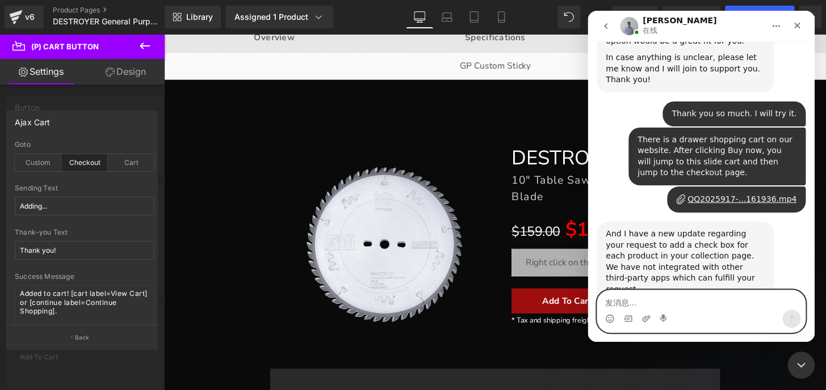
scroll to position [1940, 0]
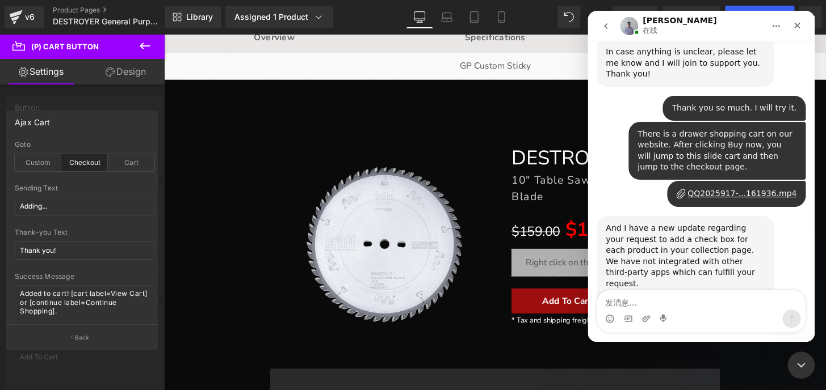
drag, startPoint x: 606, startPoint y: 102, endPoint x: 697, endPoint y: 209, distance: 140.4
click at [697, 223] on div "And I have a new update regarding your request to add a check box for each prod…" at bounding box center [684, 287] width 159 height 128
copy div "And I have a new update regarding your request to add a check box for each prod…"
click at [644, 300] on textarea "发消息..." at bounding box center [701, 300] width 208 height 19
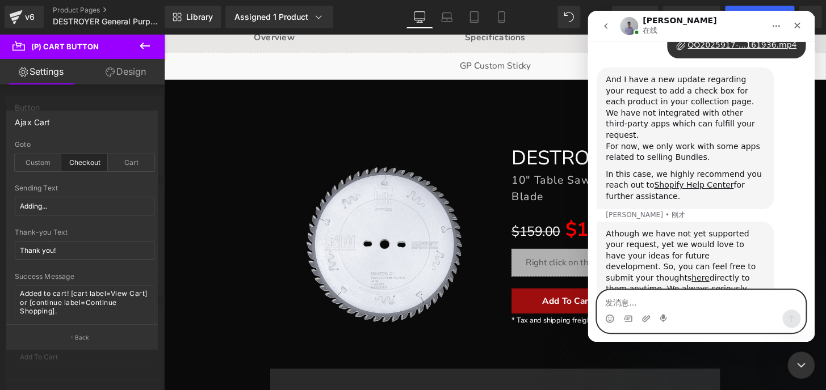
scroll to position [2095, 0]
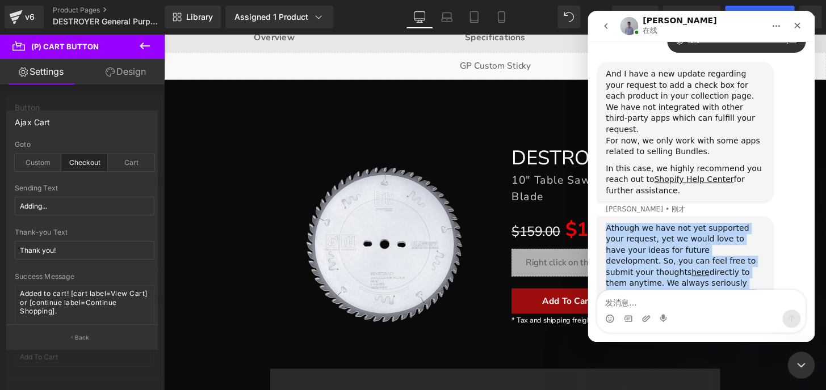
drag, startPoint x: 605, startPoint y: 92, endPoint x: 706, endPoint y: 225, distance: 166.5
click at [706, 225] on div "Athough we have not yet supported your request, yet we would love to have your …" at bounding box center [700, 305] width 209 height 178
copy div "Athough we have not yet supported your request, yet we would love to have your …"
click at [680, 301] on textarea "发消息..." at bounding box center [701, 300] width 208 height 19
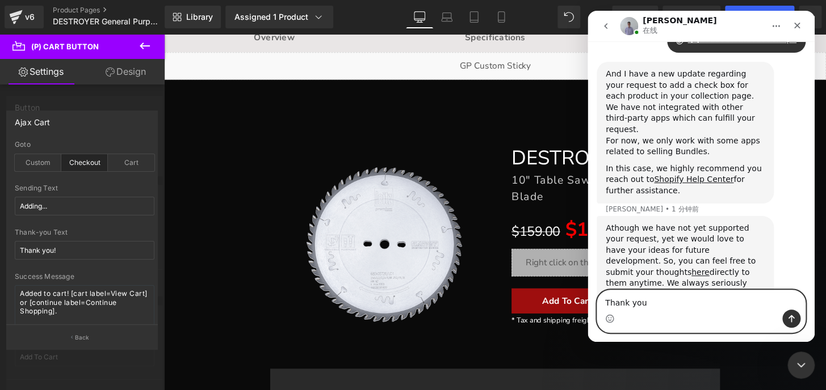
type textarea "Thank you!"
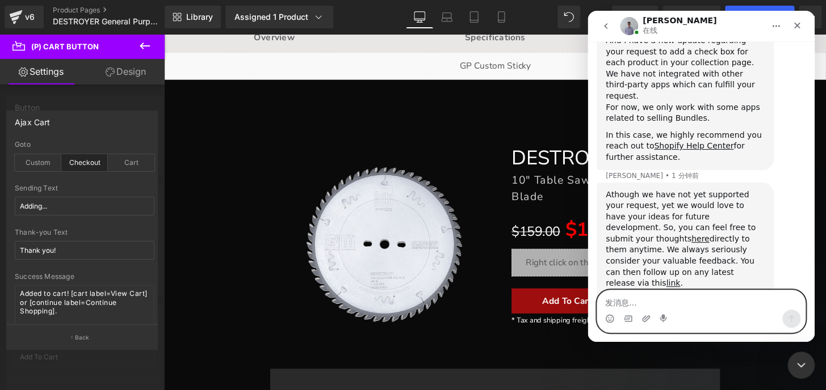
scroll to position [2130, 0]
click at [682, 305] on textarea "发消息..." at bounding box center [701, 300] width 208 height 19
type textarea "t"
type textarea "Thanks"
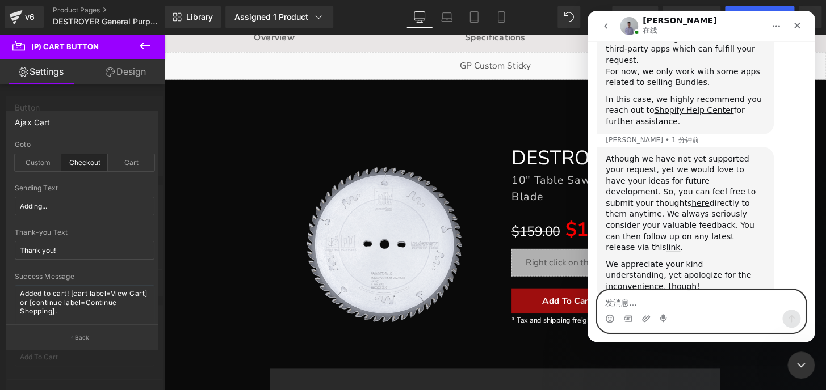
scroll to position [2163, 0]
click at [695, 302] on textarea "发消息..." at bounding box center [701, 300] width 208 height 19
paste textarea "apps related to selling Bundles"
click at [603, 301] on textarea "apps related to selling Bundles" at bounding box center [701, 300] width 208 height 19
click at [784, 298] on textarea "What kind of apps related to selling Bundles" at bounding box center [701, 300] width 208 height 19
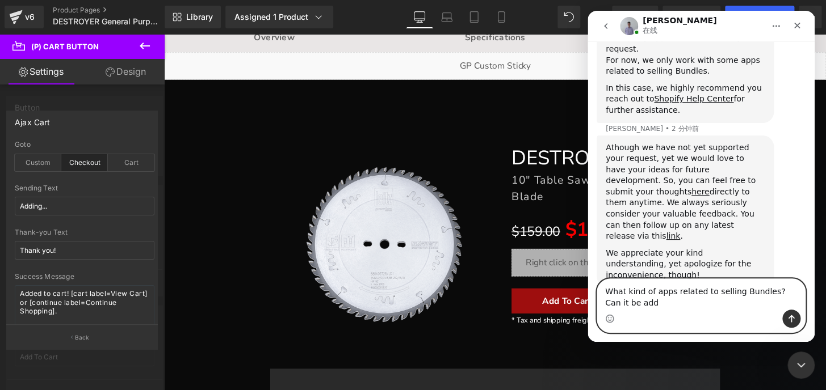
scroll to position [2175, 0]
type textarea "What kind of apps related to selling Bundles? Can it be added to collection pag…"
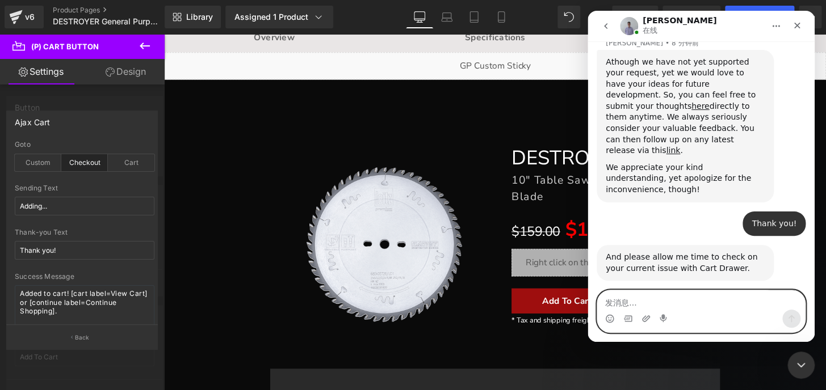
scroll to position [2329, 0]
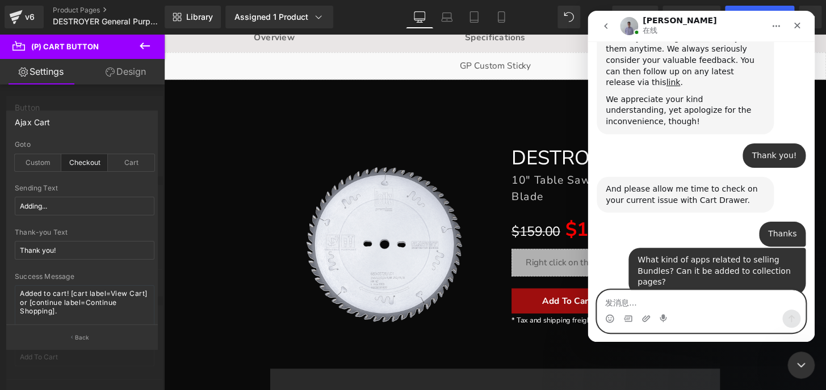
click at [712, 301] on textarea "发消息..." at bounding box center [701, 300] width 208 height 19
type textarea "Thanks a lot."
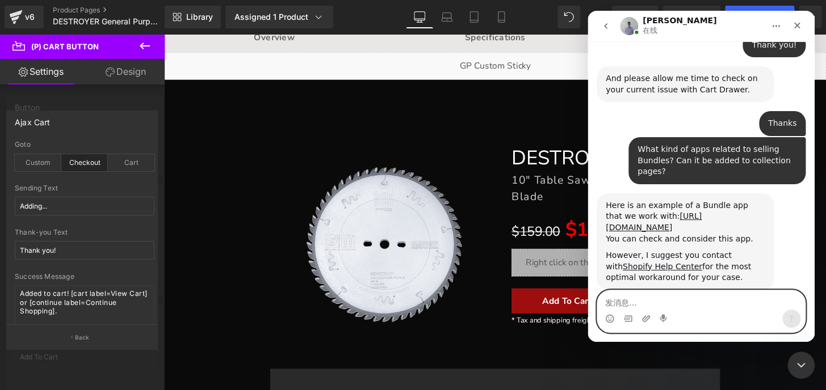
scroll to position [2442, 0]
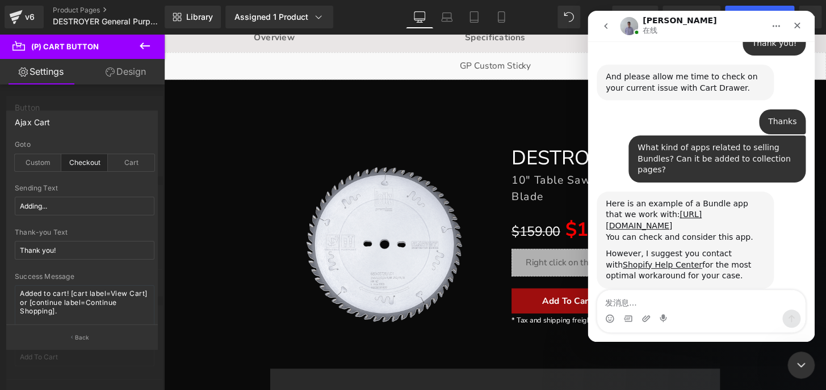
click at [695, 311] on div "Intercom Messenger" at bounding box center [701, 319] width 208 height 18
click at [687, 298] on textarea "发消息..." at bounding box center [701, 300] width 208 height 19
paste textarea "https://www.harveywoodworking.com/products/destroyer-bg52-10-table-saw-general-…"
type textarea "https://www.harveywoodworking.com/products/destroyer-bg52-10-table-saw-general-…"
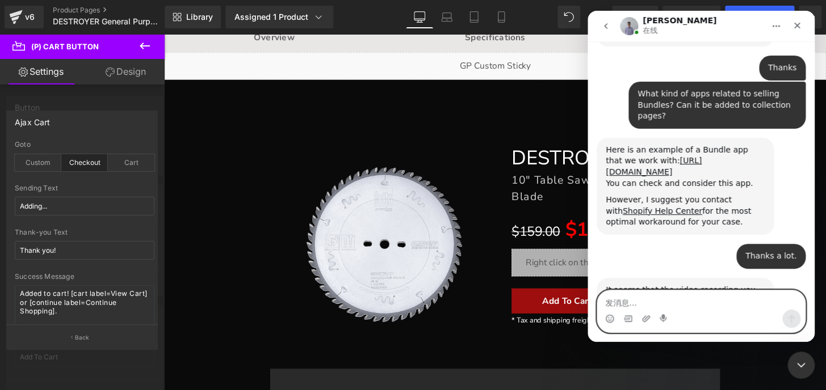
scroll to position [2497, 0]
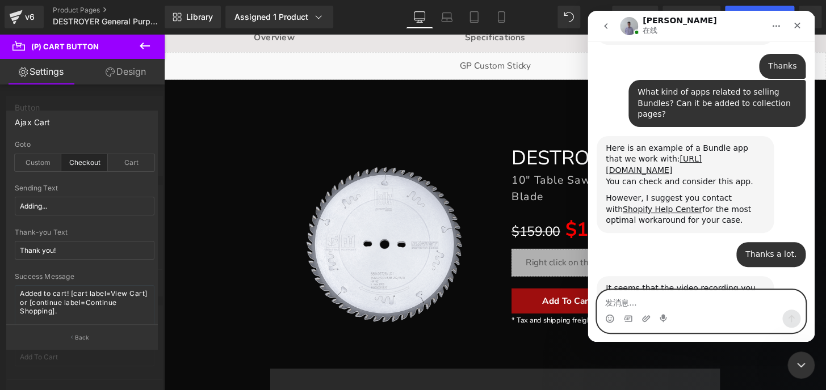
click at [694, 297] on textarea "发消息..." at bounding box center [701, 300] width 208 height 19
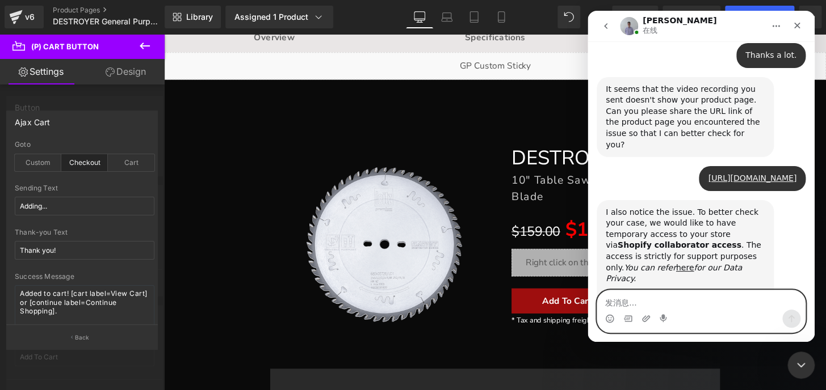
scroll to position [2719, 0]
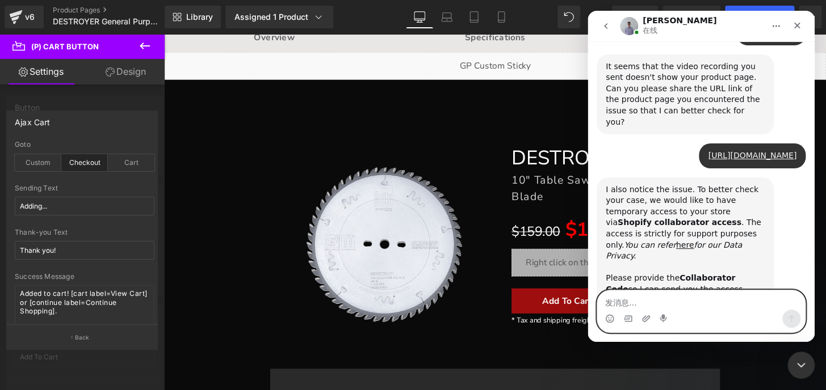
click at [668, 301] on textarea "发消息..." at bounding box center [701, 300] width 208 height 19
type textarea "8964"
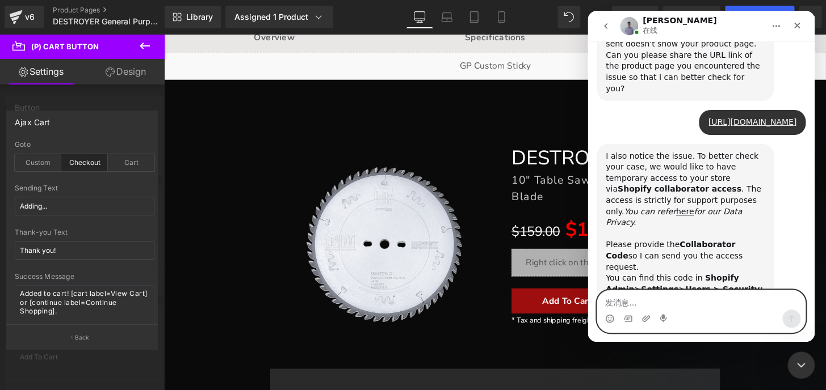
scroll to position [2963, 0]
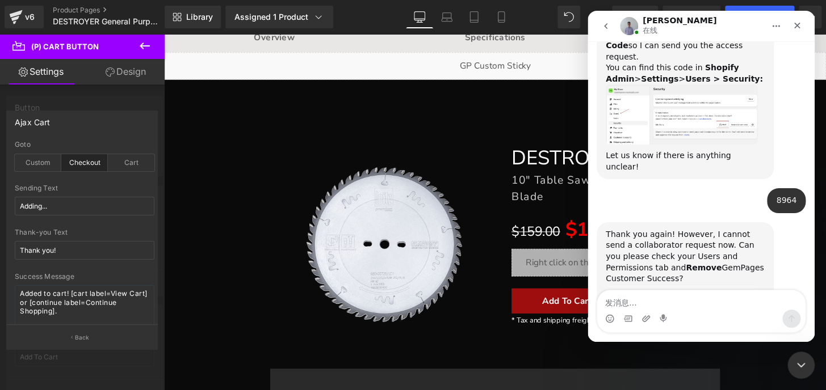
click at [660, 310] on div "Intercom Messenger" at bounding box center [663, 319] width 9 height 18
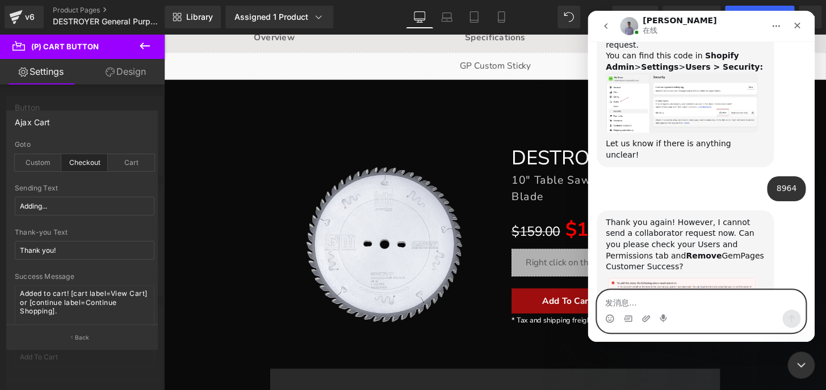
scroll to position [2974, 0]
click at [668, 304] on textarea "发消息..." at bounding box center [701, 300] width 208 height 19
type textarea "I have removed"
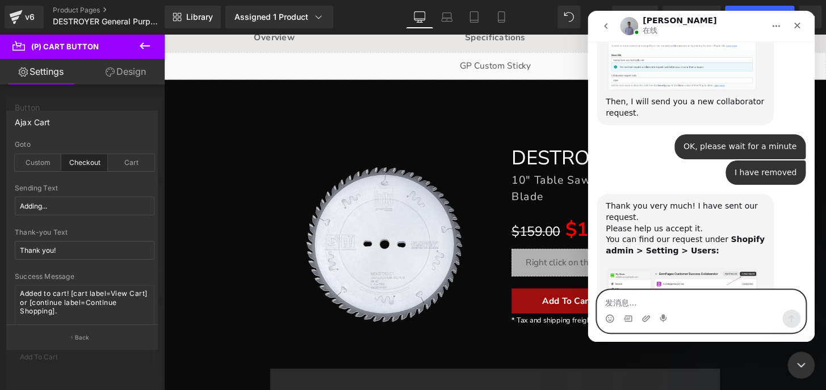
scroll to position [3240, 0]
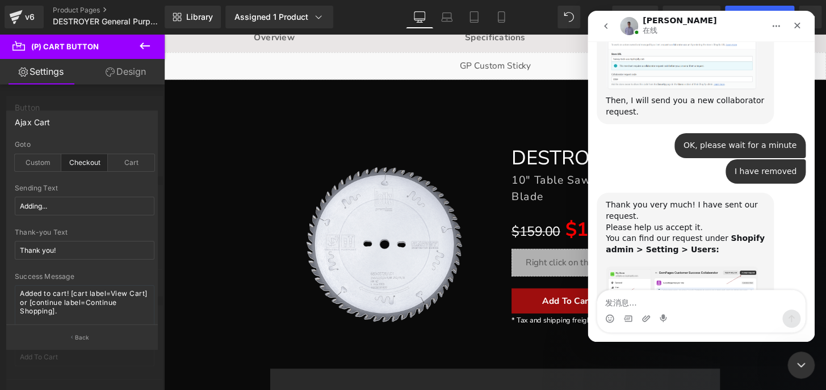
click at [685, 338] on div "Since collaborator access is a feature of Shopify, we will not receive any noti…" at bounding box center [684, 377] width 159 height 78
click at [635, 300] on textarea "发消息..." at bounding box center [701, 300] width 208 height 19
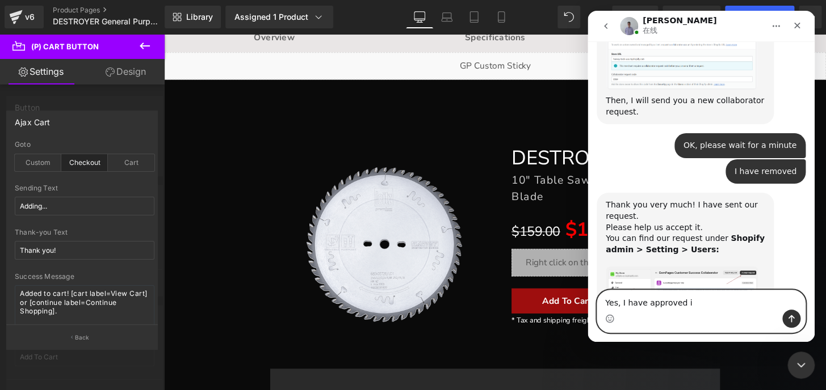
type textarea "Yes, I have approved it"
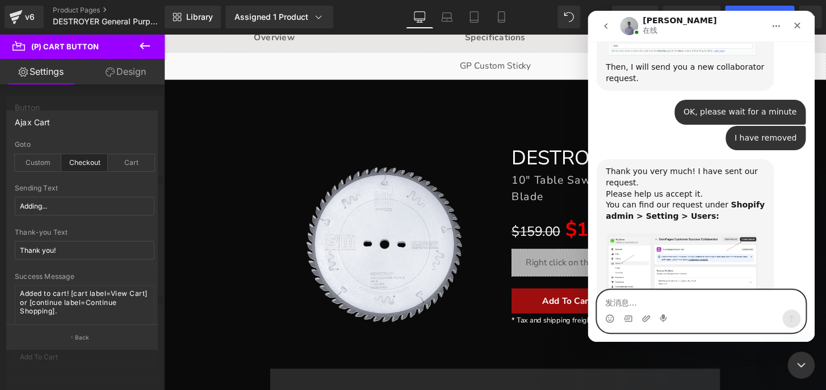
click at [675, 302] on textarea "发消息..." at bounding box center [701, 300] width 208 height 19
type textarea "Thank y"
drag, startPoint x: 679, startPoint y: 300, endPoint x: 1165, endPoint y: 318, distance: 486.6
click at [587, 306] on html "Brad 在线 Handy tips: Sharing your issue screenshots and page links helps us trou…" at bounding box center [700, 176] width 227 height 331
click at [799, 26] on icon "关闭" at bounding box center [796, 25] width 9 height 9
